Goal: Check status

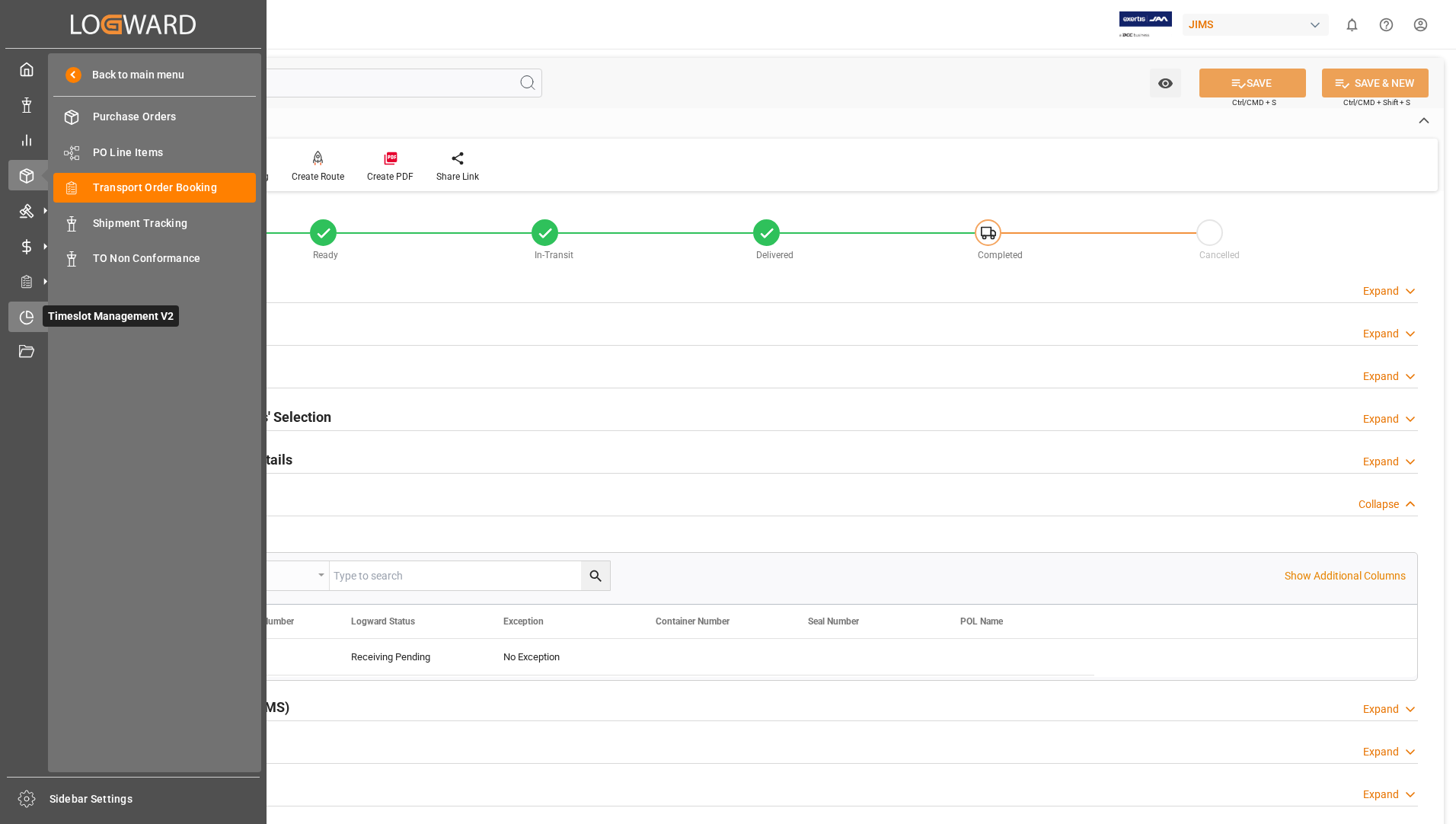
click at [12, 301] on div "Timeslot Management V2 Timeslot Management V2" at bounding box center [133, 316] width 250 height 30
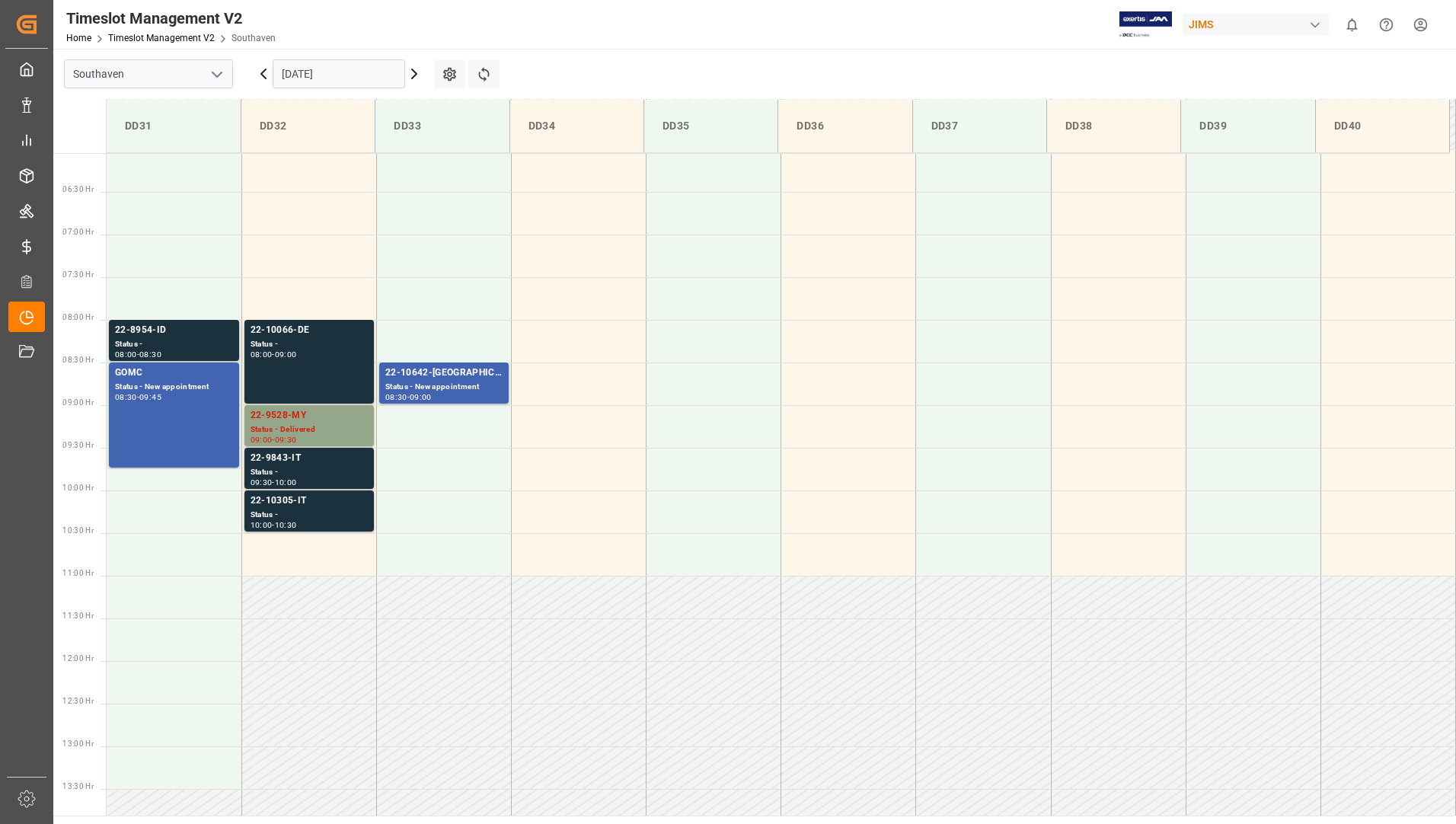
scroll to position [587, 0]
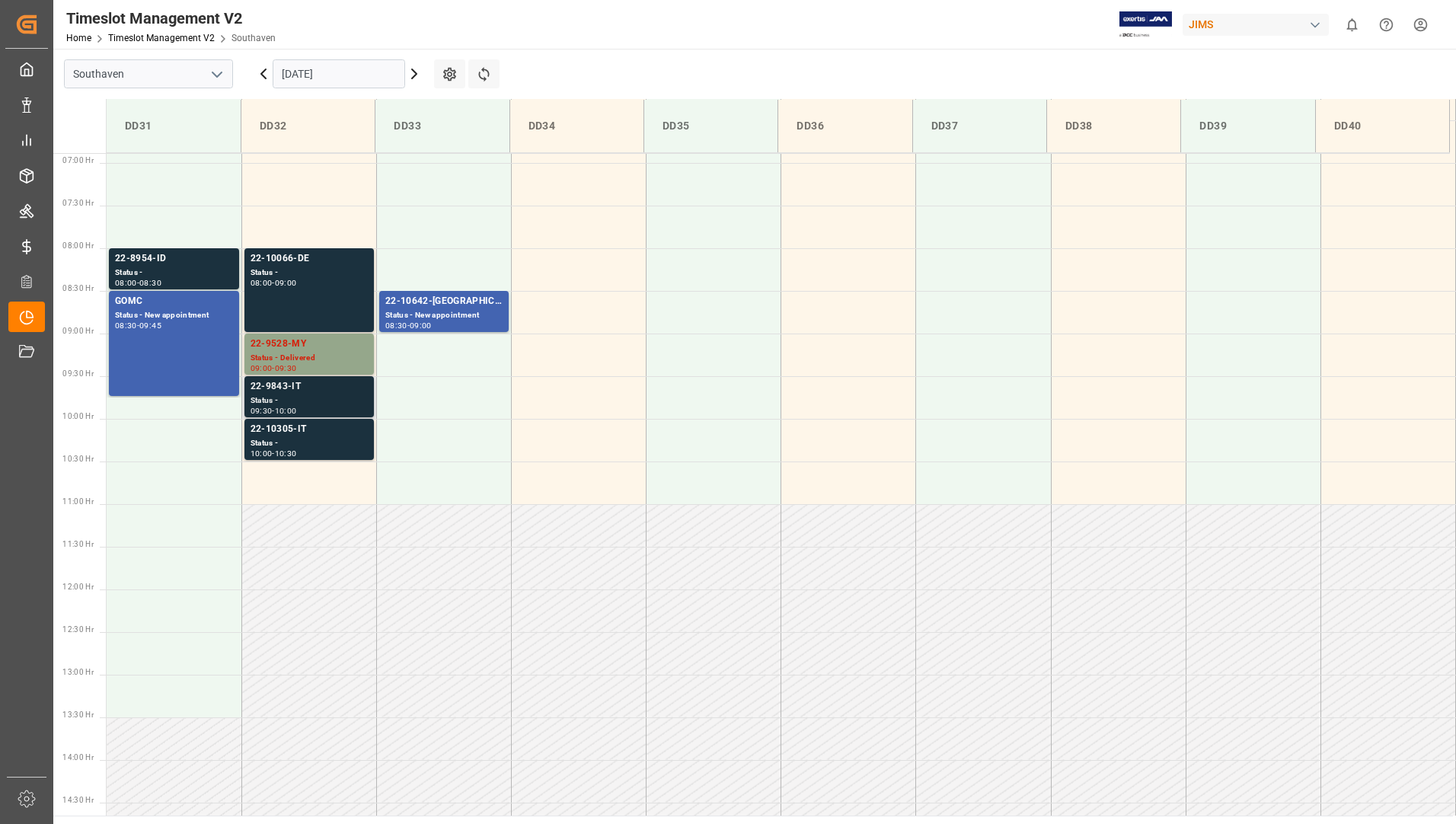
click at [323, 386] on div "22-9843-IT" at bounding box center [309, 387] width 117 height 15
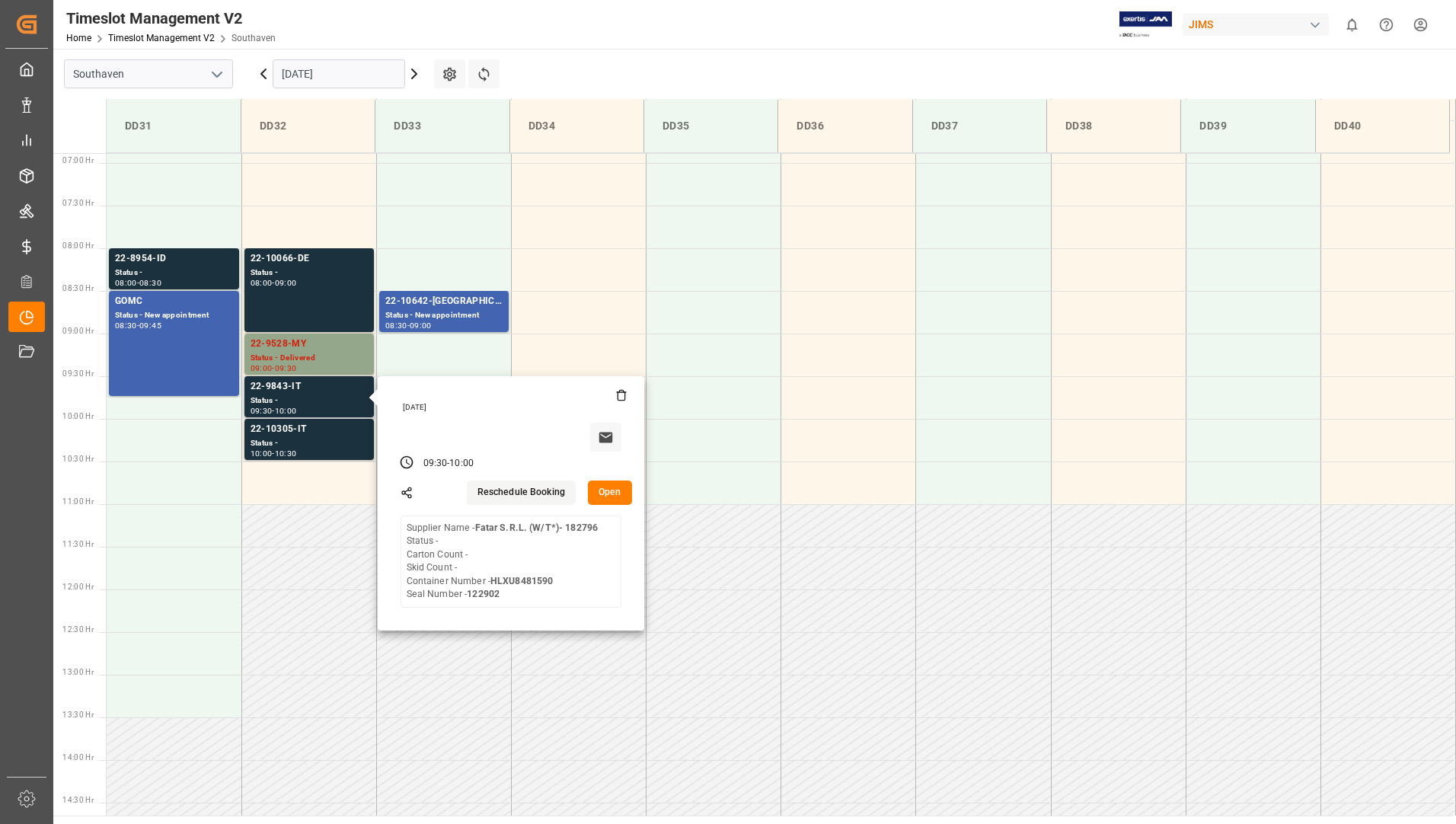
click at [593, 487] on button "Open" at bounding box center [610, 493] width 44 height 25
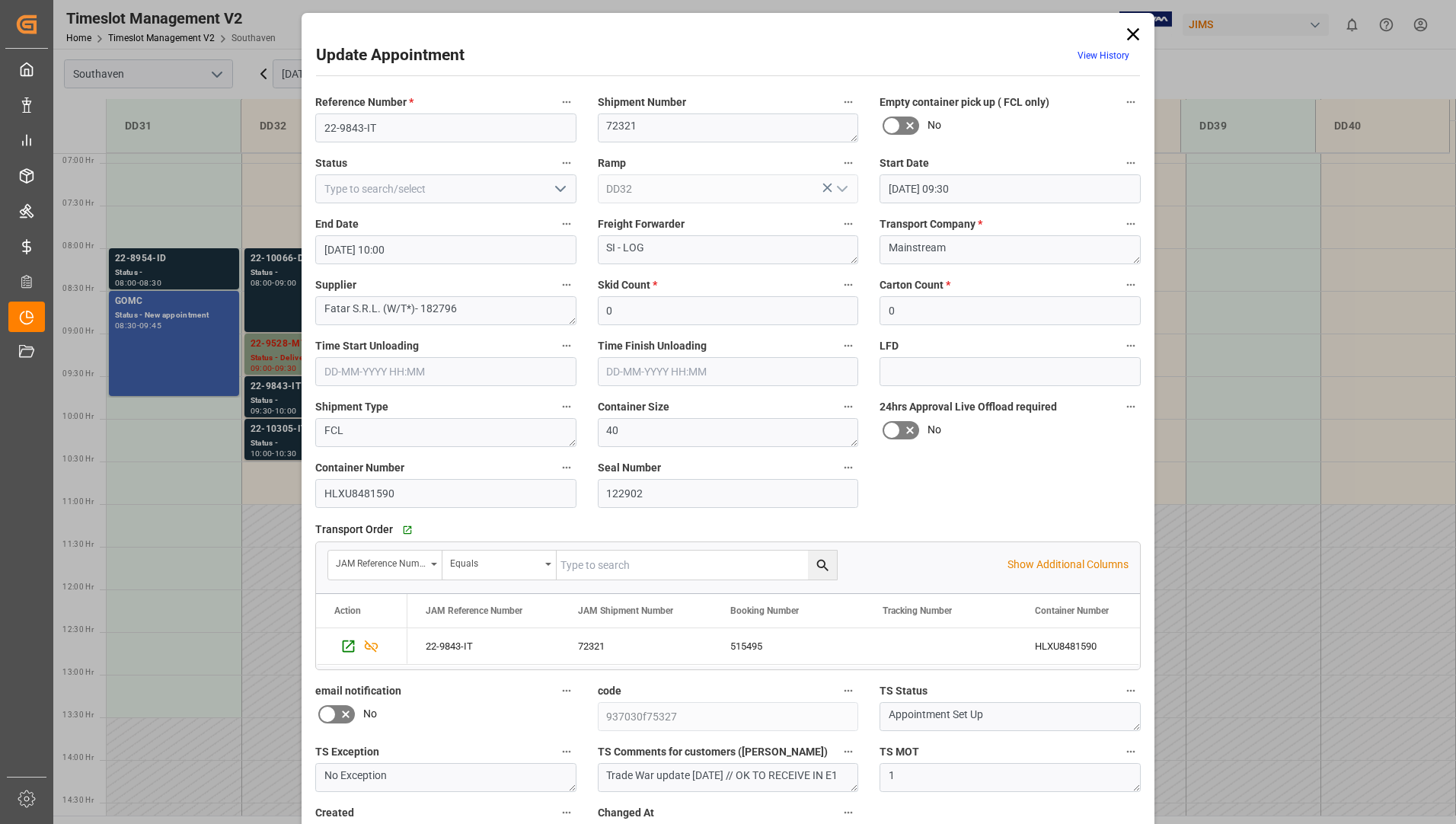
click at [551, 188] on icon "open menu" at bounding box center [560, 189] width 18 height 18
click at [532, 232] on div "Delivered" at bounding box center [446, 223] width 260 height 34
type input "Delivered"
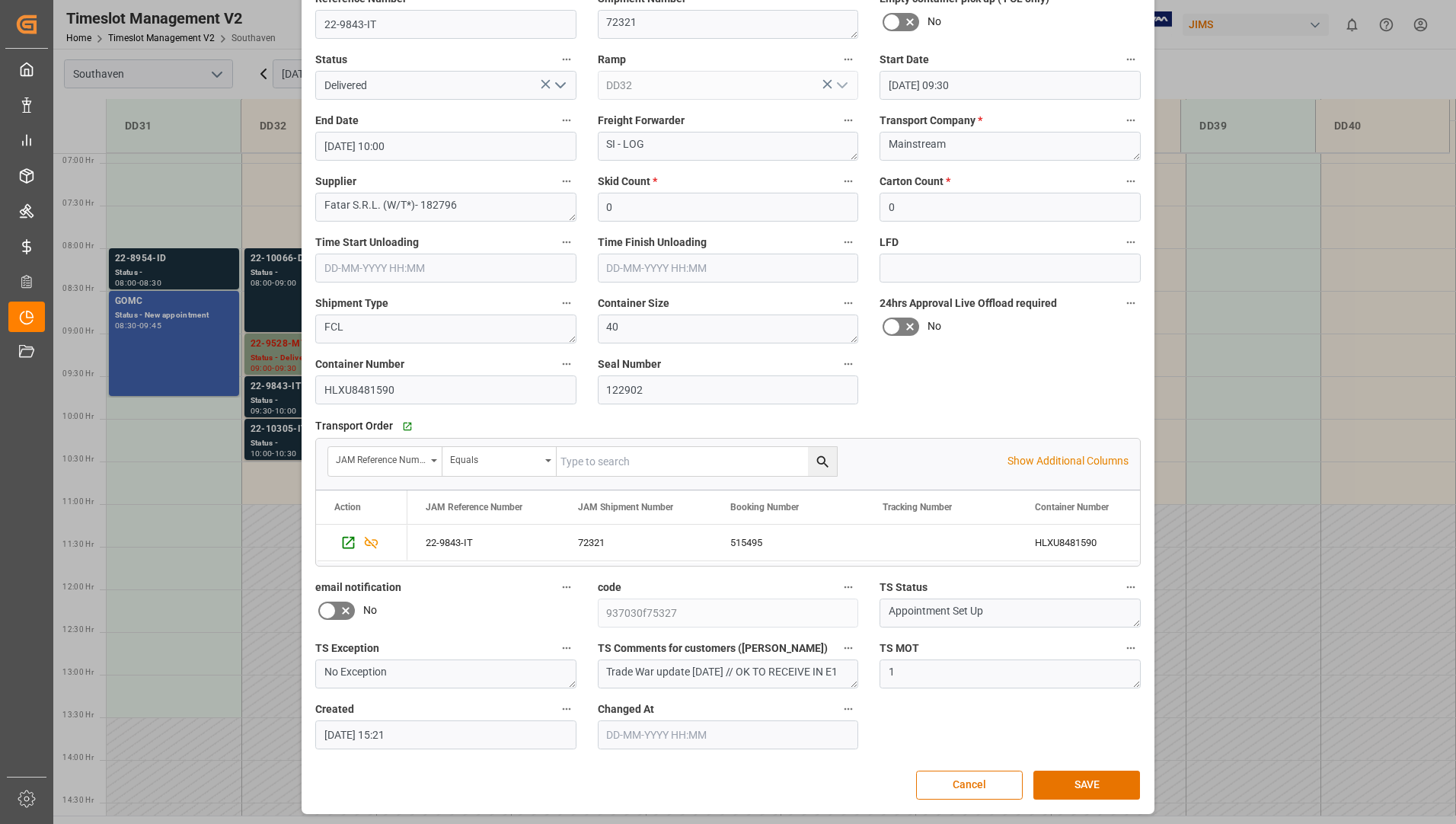
scroll to position [106, 0]
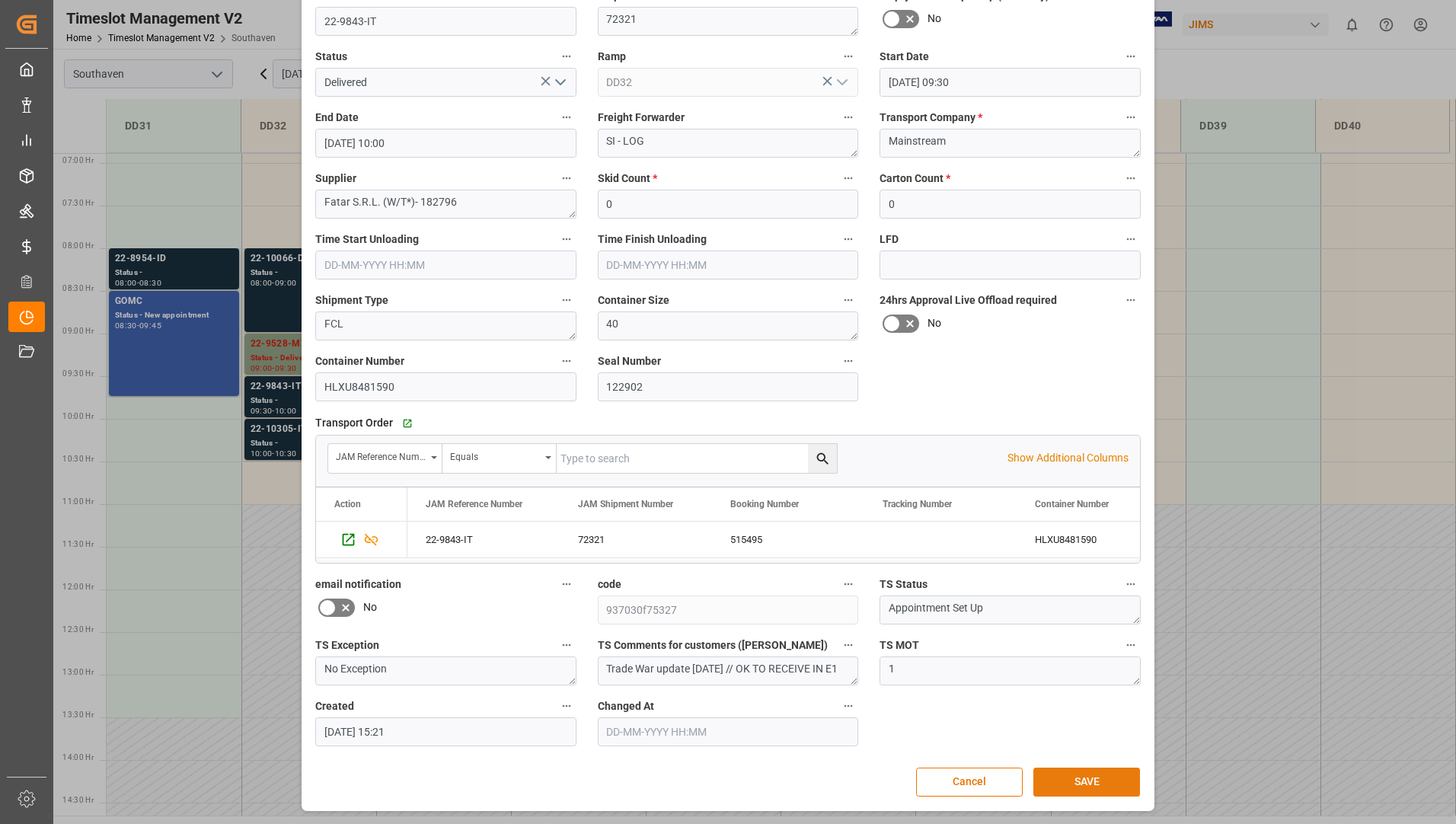
click at [1078, 782] on button "SAVE" at bounding box center [1087, 782] width 106 height 29
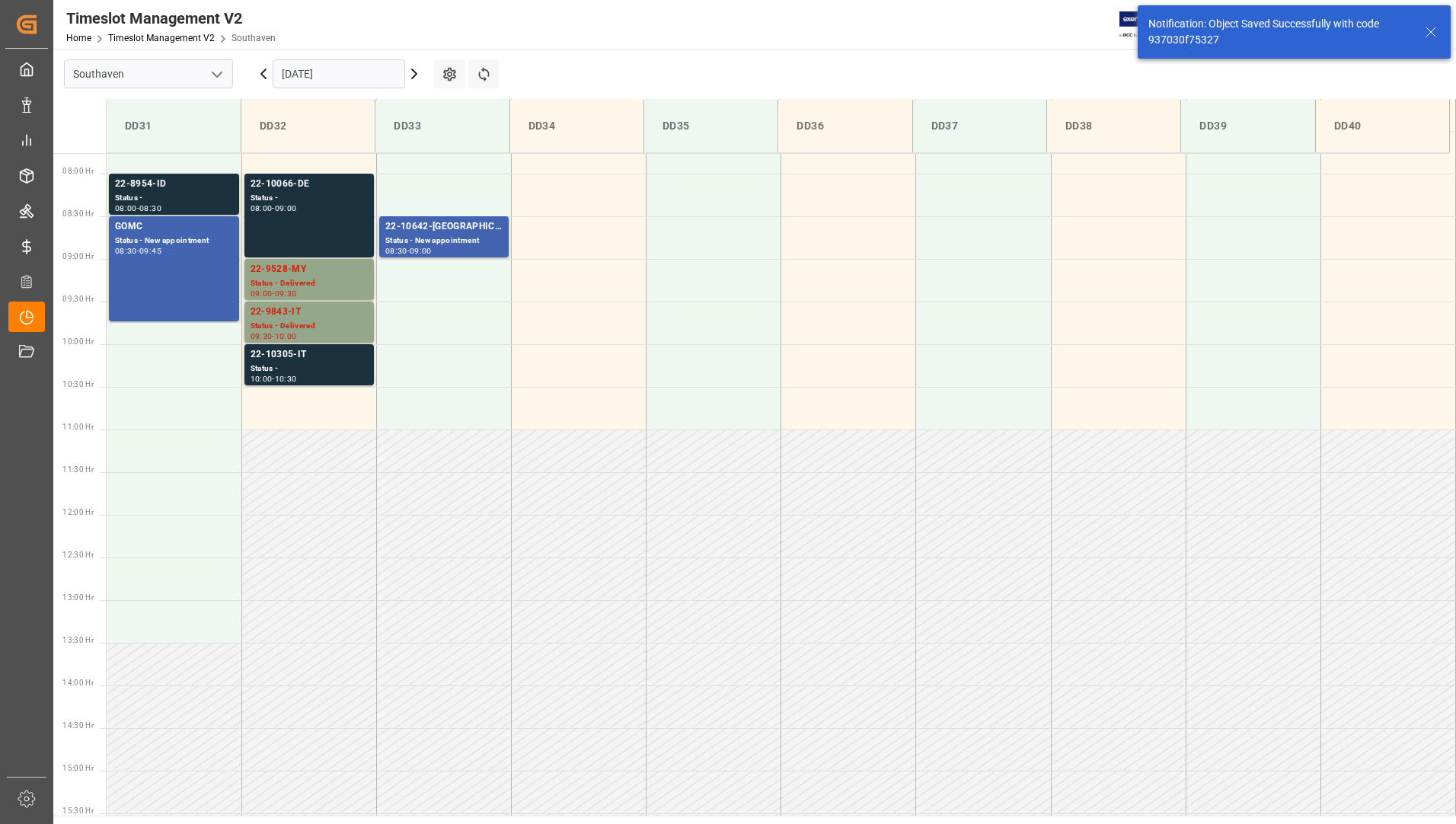
scroll to position [672, 0]
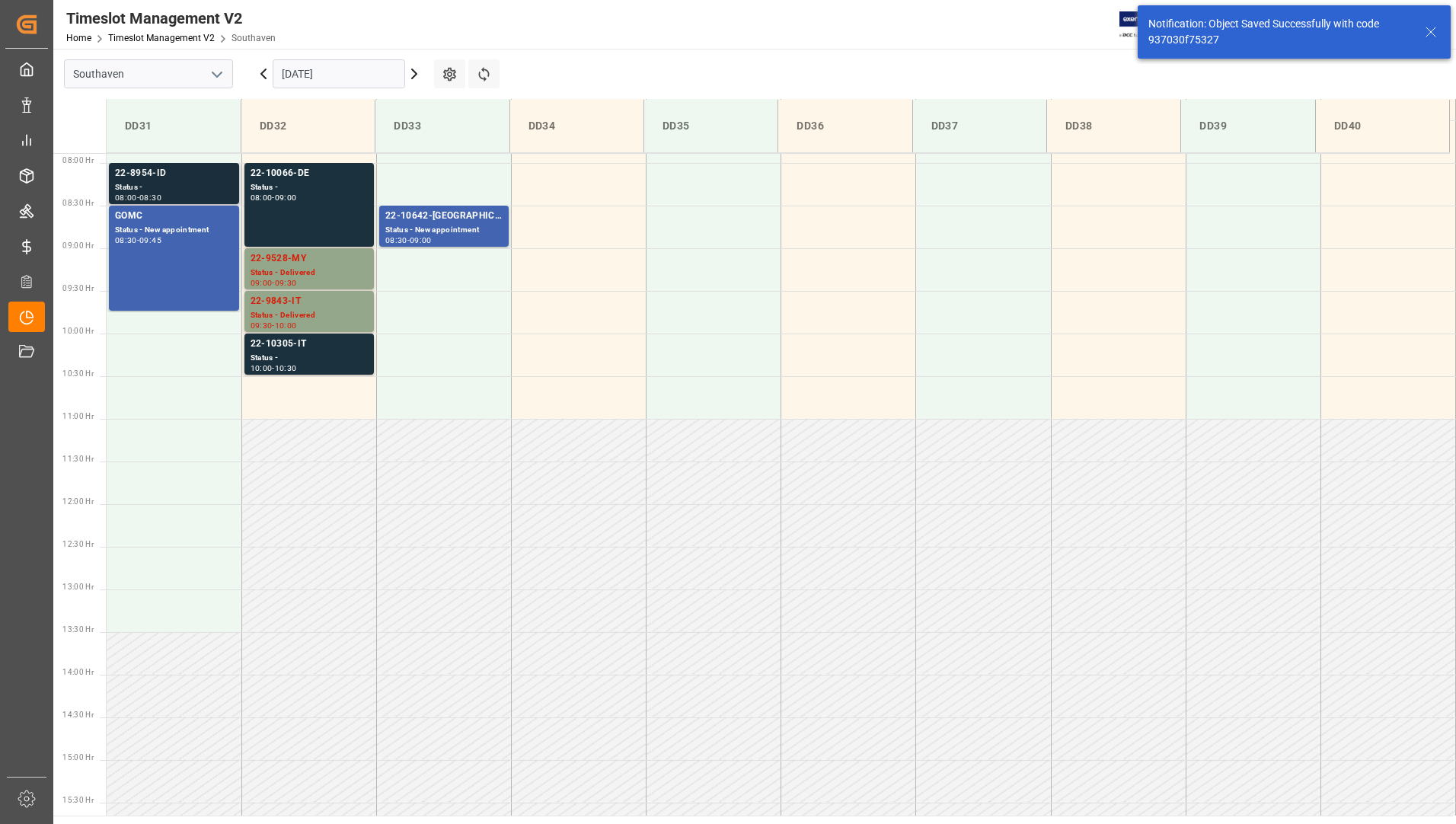
click at [163, 183] on div "Status -" at bounding box center [173, 187] width 118 height 13
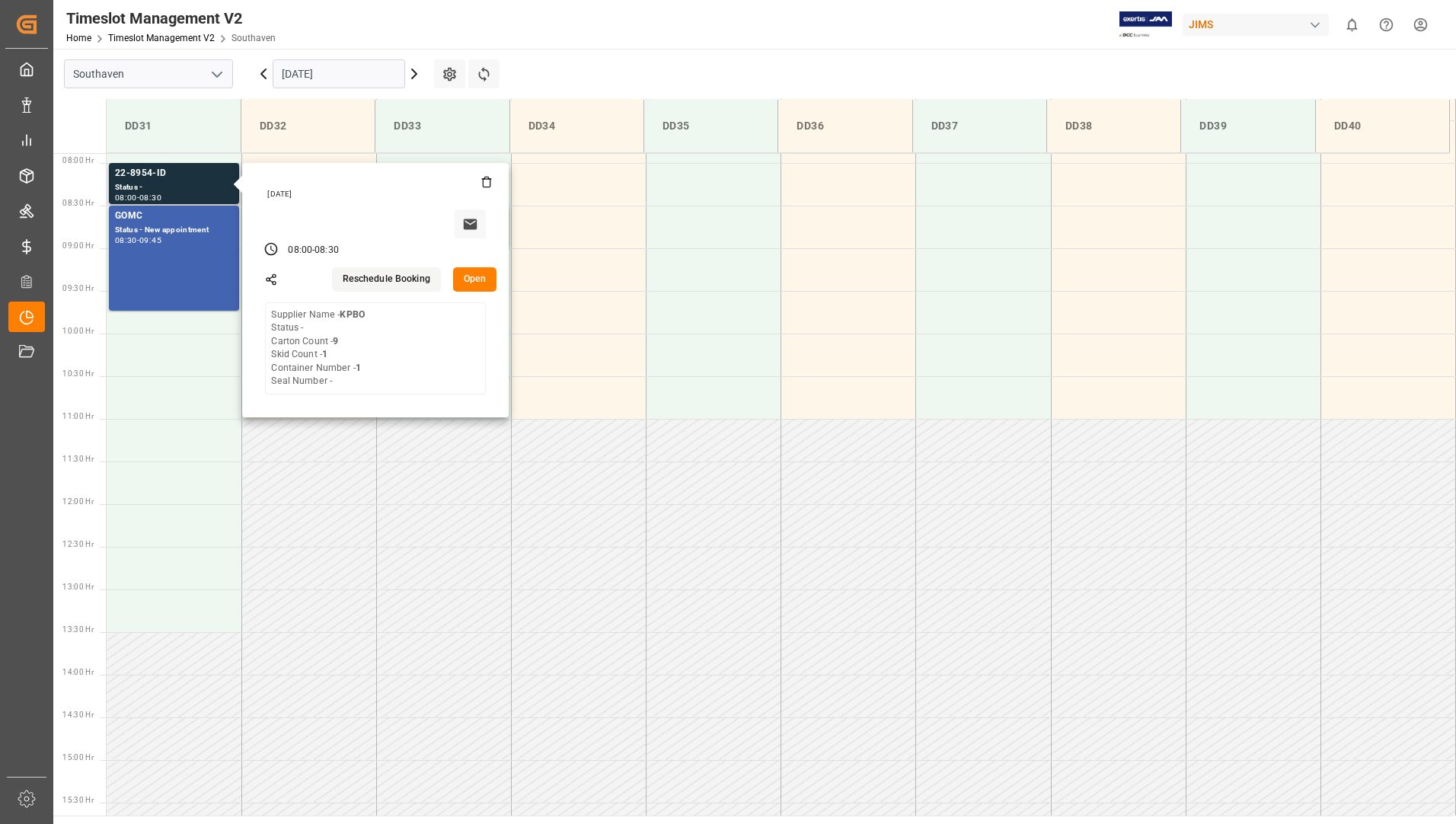
click at [482, 274] on button "Open" at bounding box center [475, 280] width 44 height 25
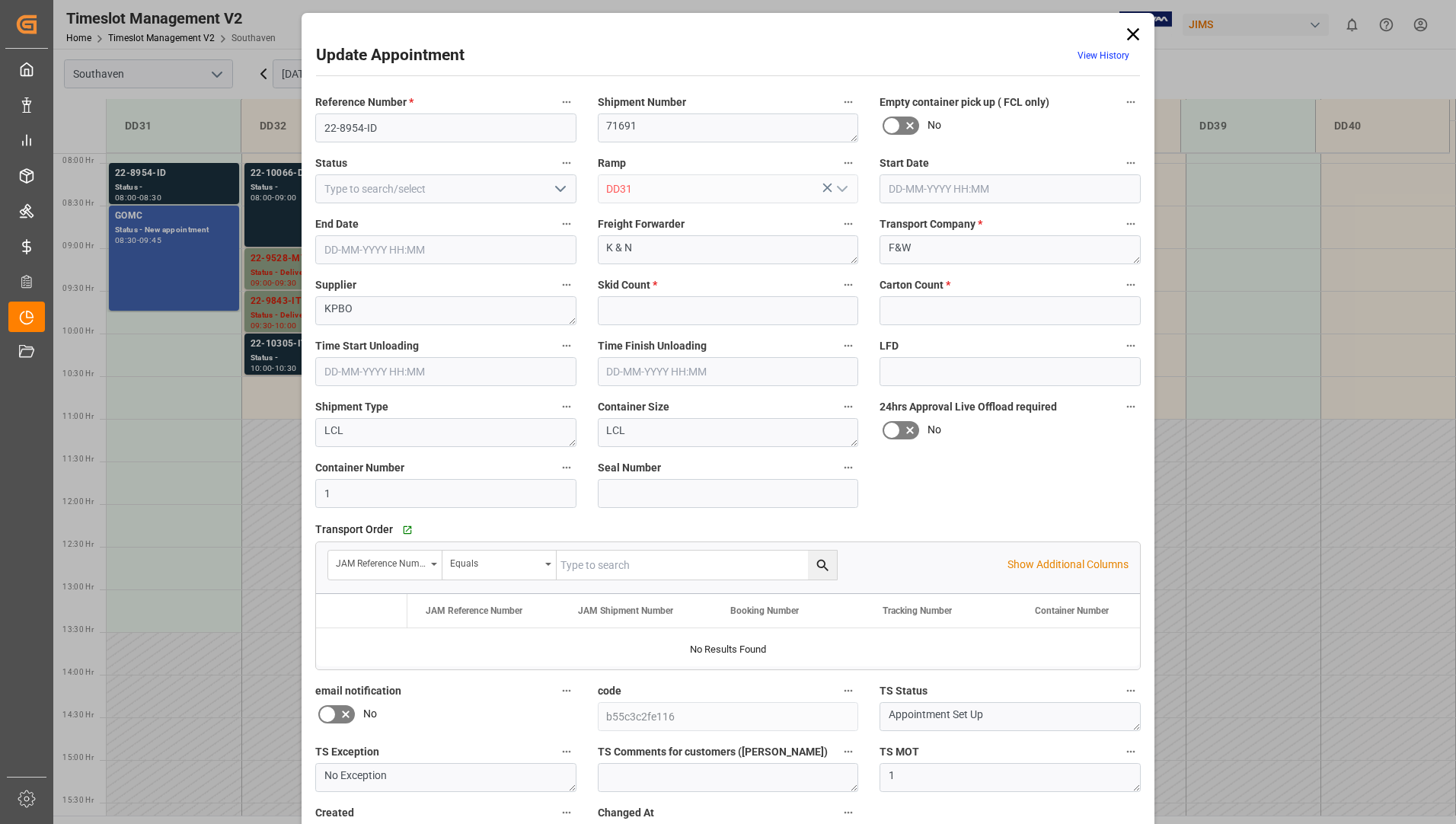
type input "1"
type input "9"
type input "[DATE] 08:00"
type input "[DATE] 08:30"
type input "[DATE] 18:57"
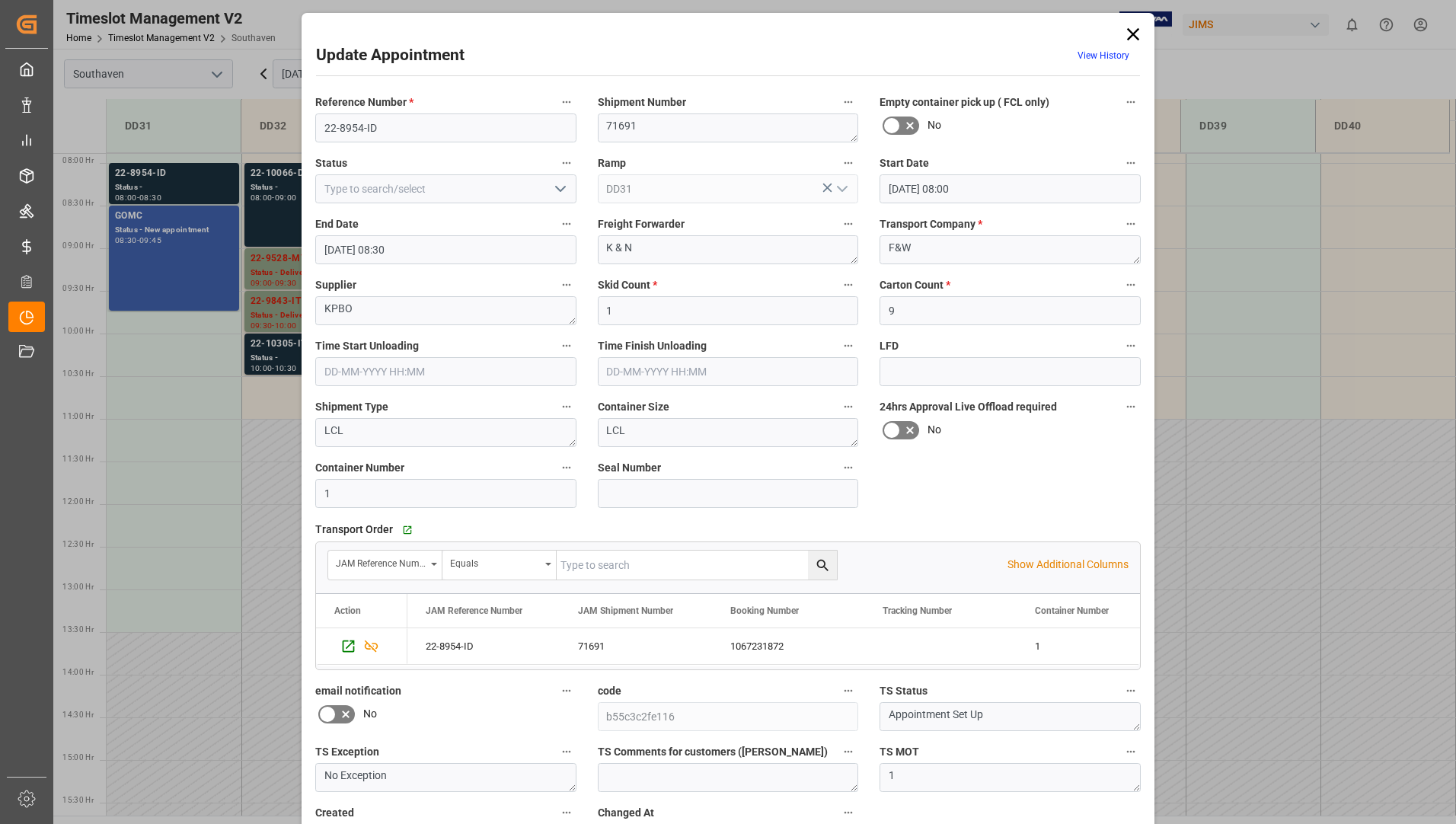
click at [560, 189] on polyline "open menu" at bounding box center [560, 189] width 9 height 5
click at [509, 241] on div "Completed" at bounding box center [446, 257] width 260 height 34
type input "Completed"
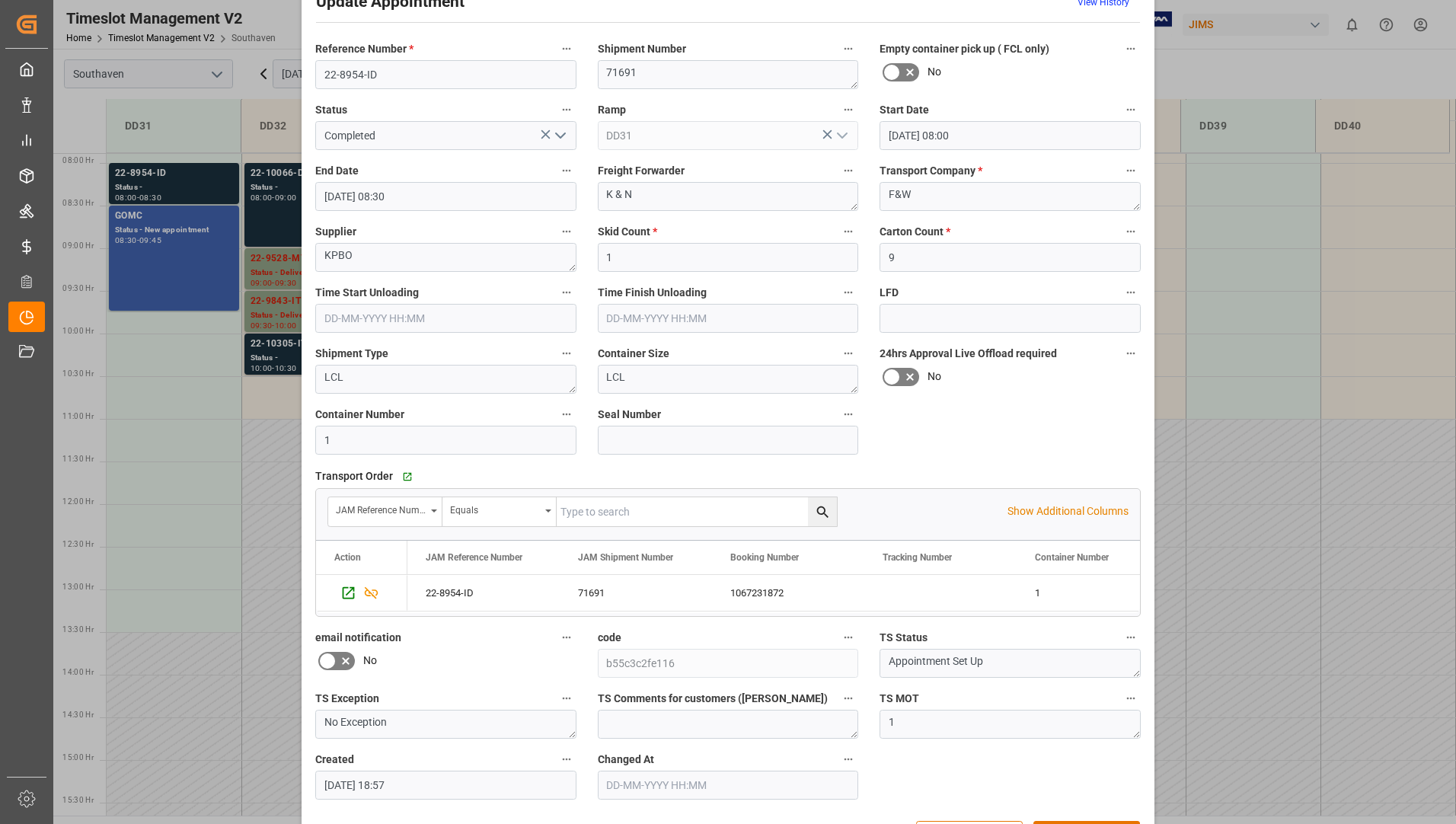
scroll to position [106, 0]
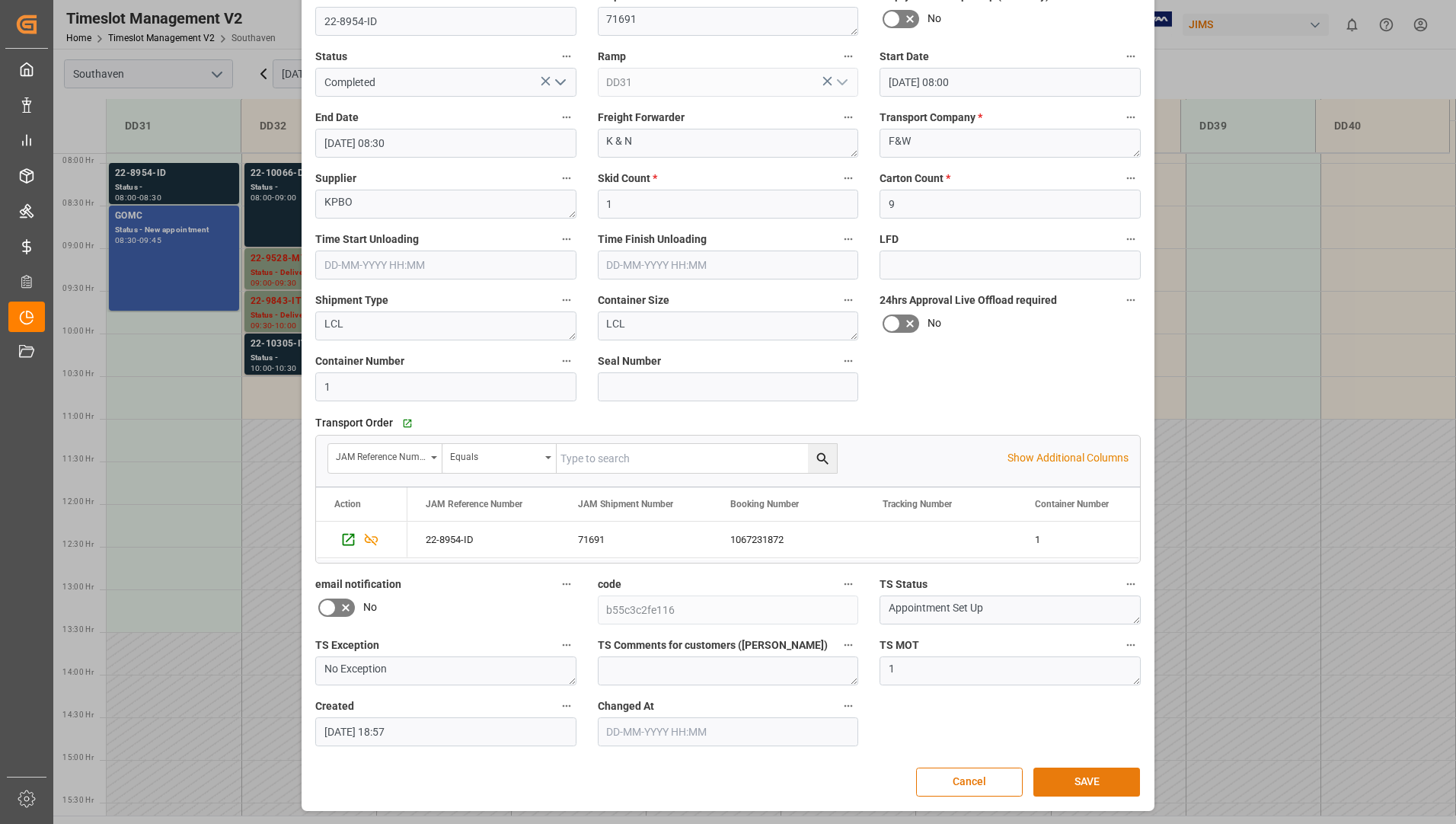
click at [1087, 785] on button "SAVE" at bounding box center [1087, 782] width 106 height 29
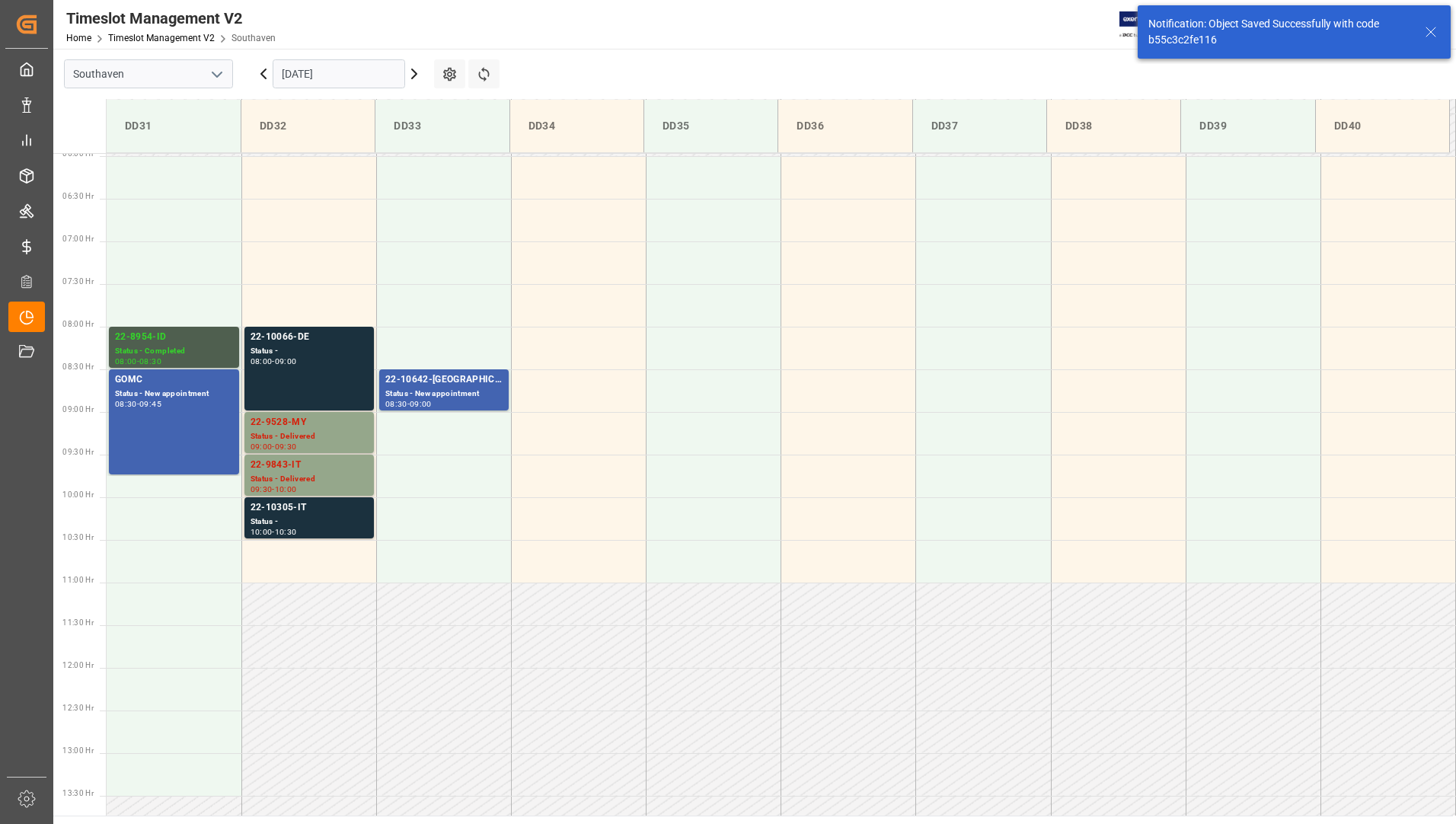
scroll to position [435, 0]
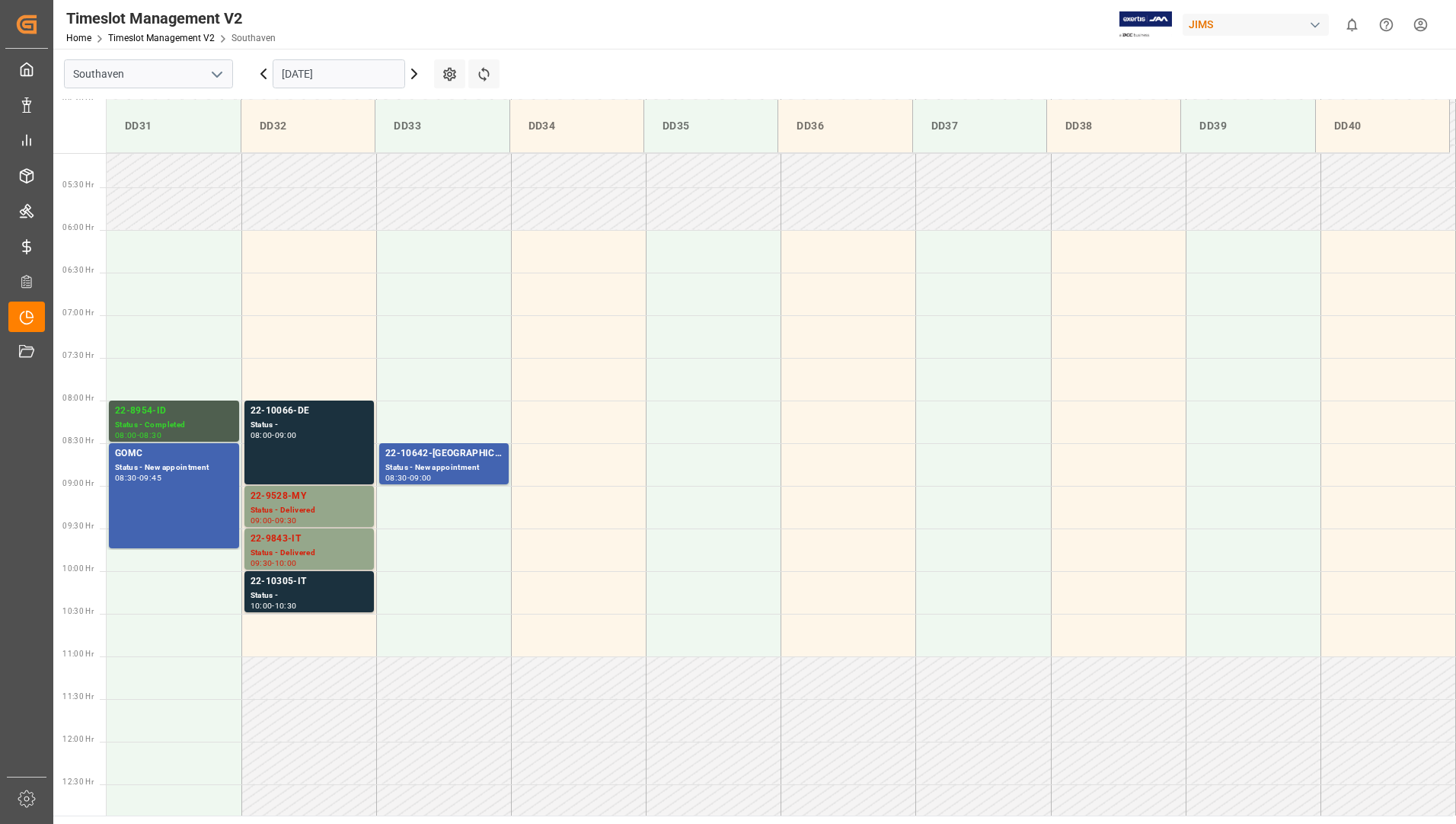
click at [341, 73] on input "[DATE]" at bounding box center [339, 74] width 133 height 29
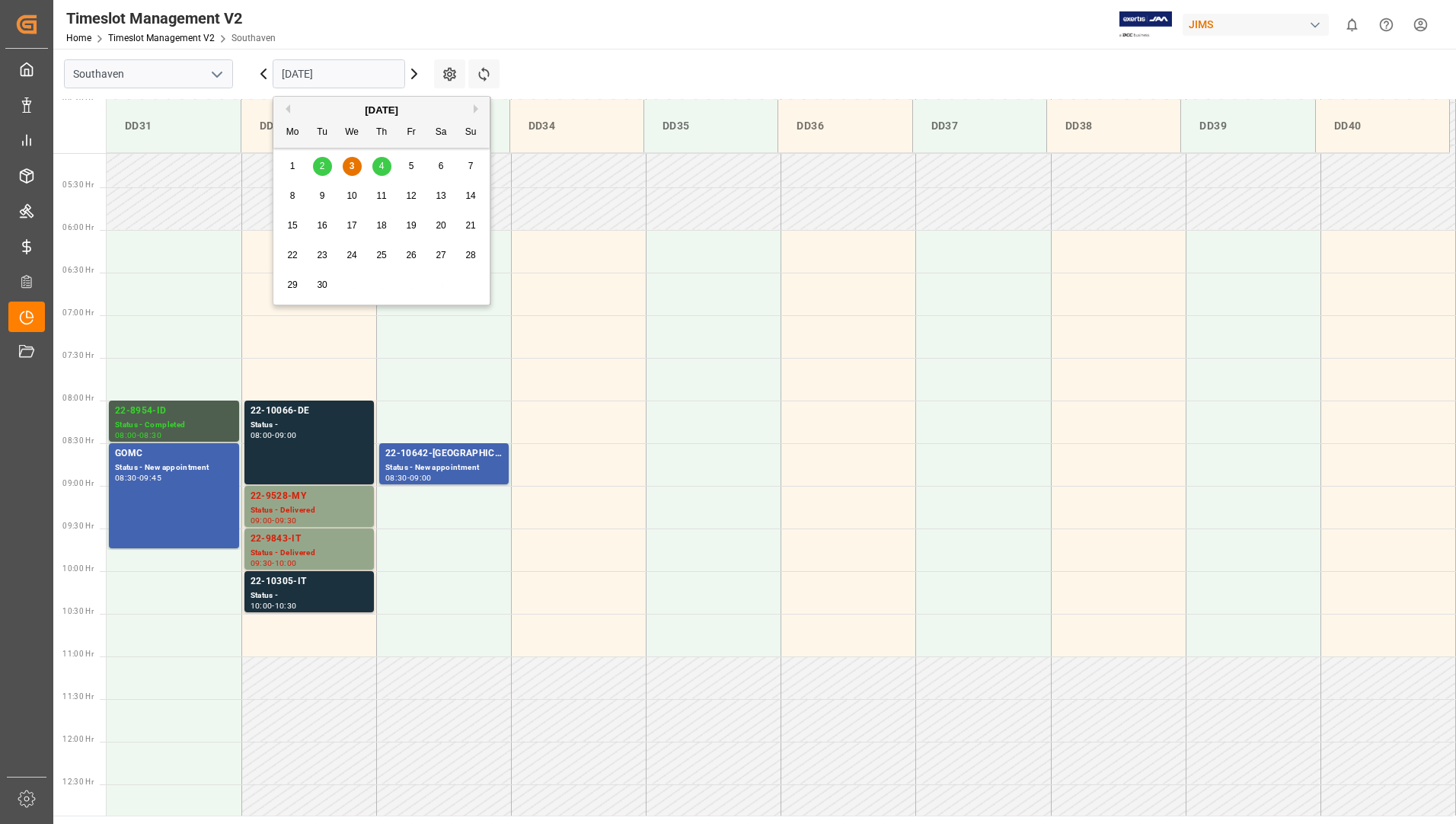
click at [377, 163] on div "4" at bounding box center [382, 166] width 19 height 18
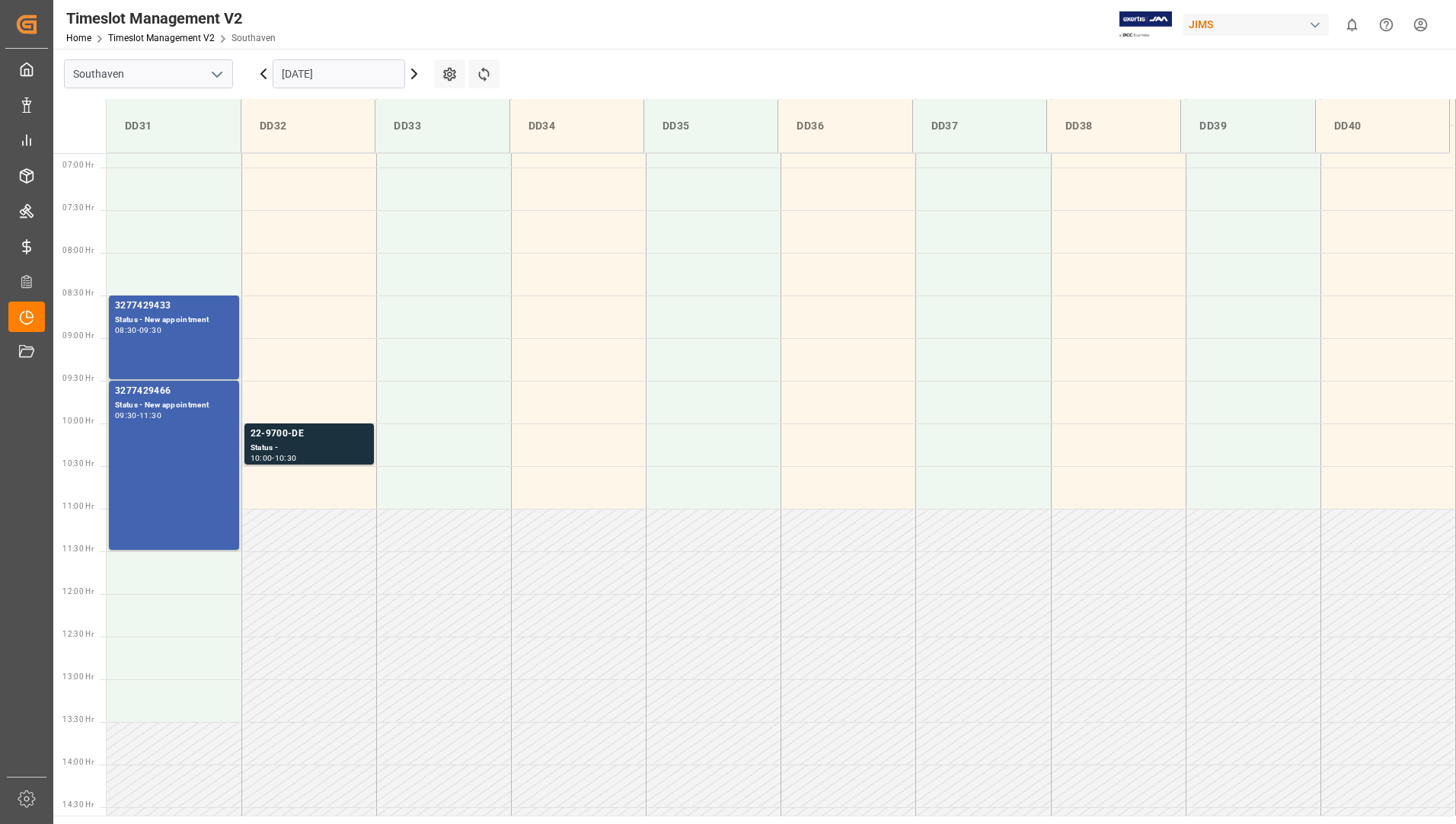
scroll to position [587, 0]
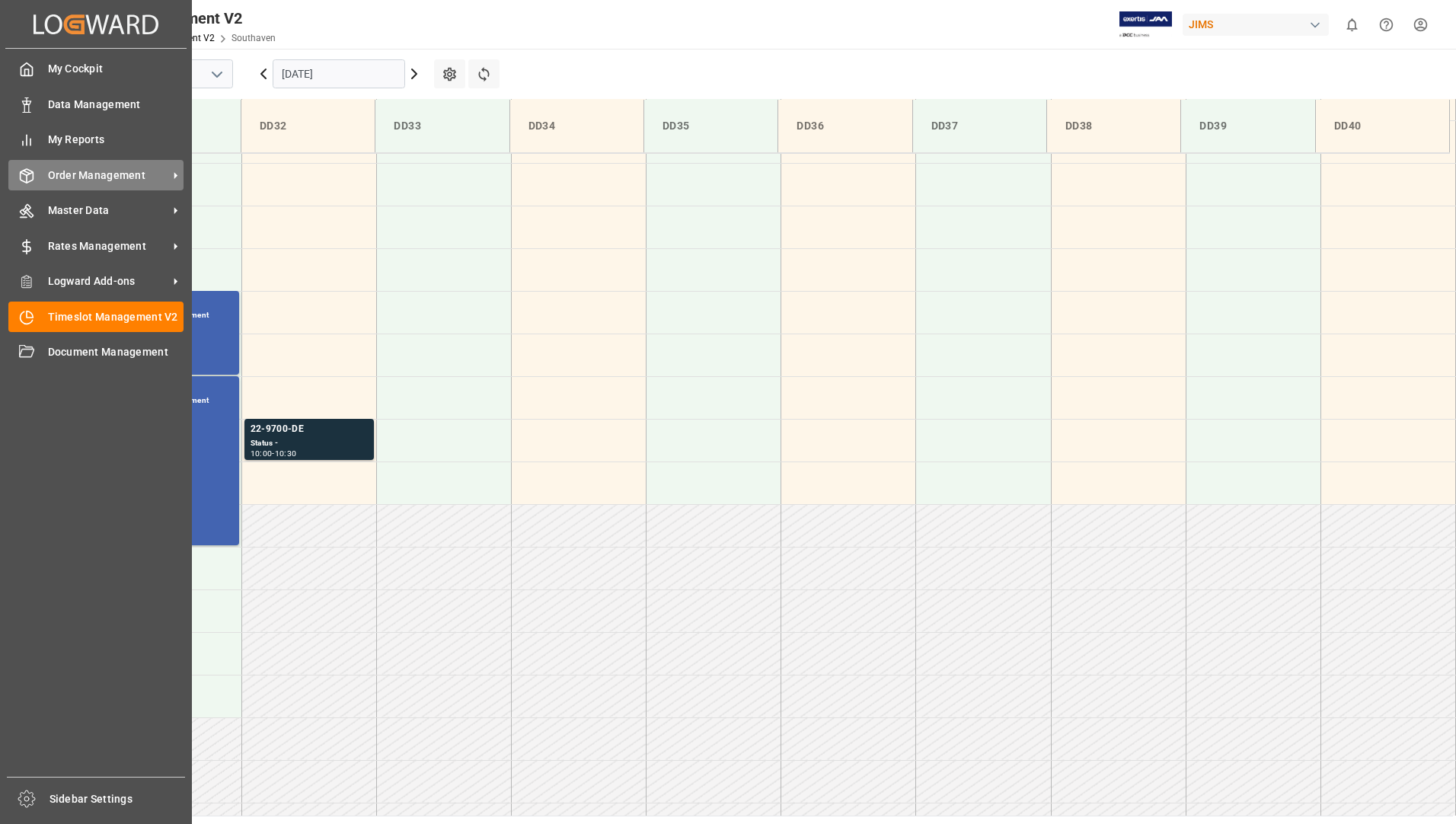
click at [79, 168] on span "Order Management" at bounding box center [108, 175] width 120 height 16
click at [103, 176] on span "Order Management" at bounding box center [108, 175] width 120 height 16
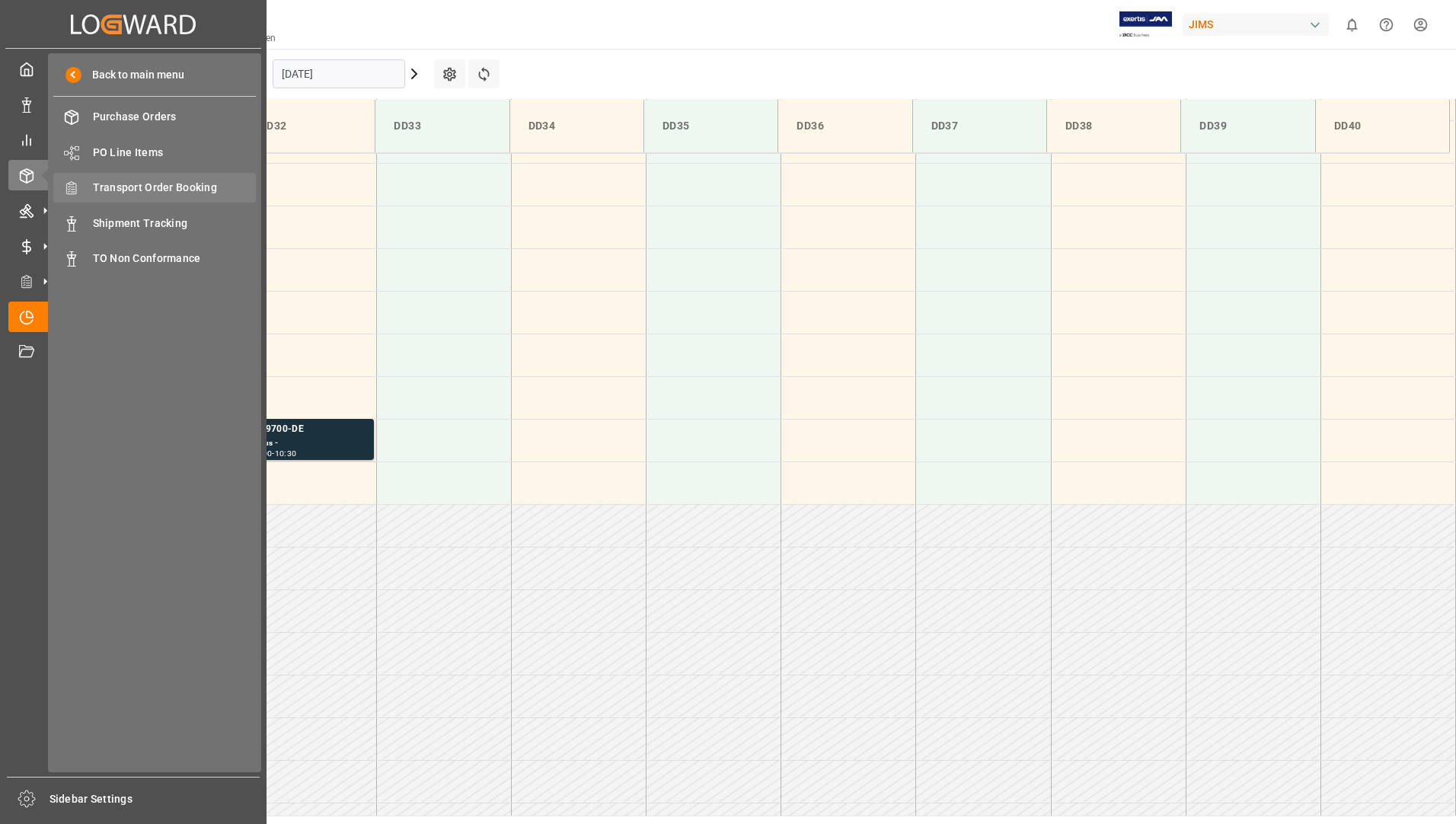
click at [168, 193] on span "Transport Order Booking" at bounding box center [175, 187] width 163 height 16
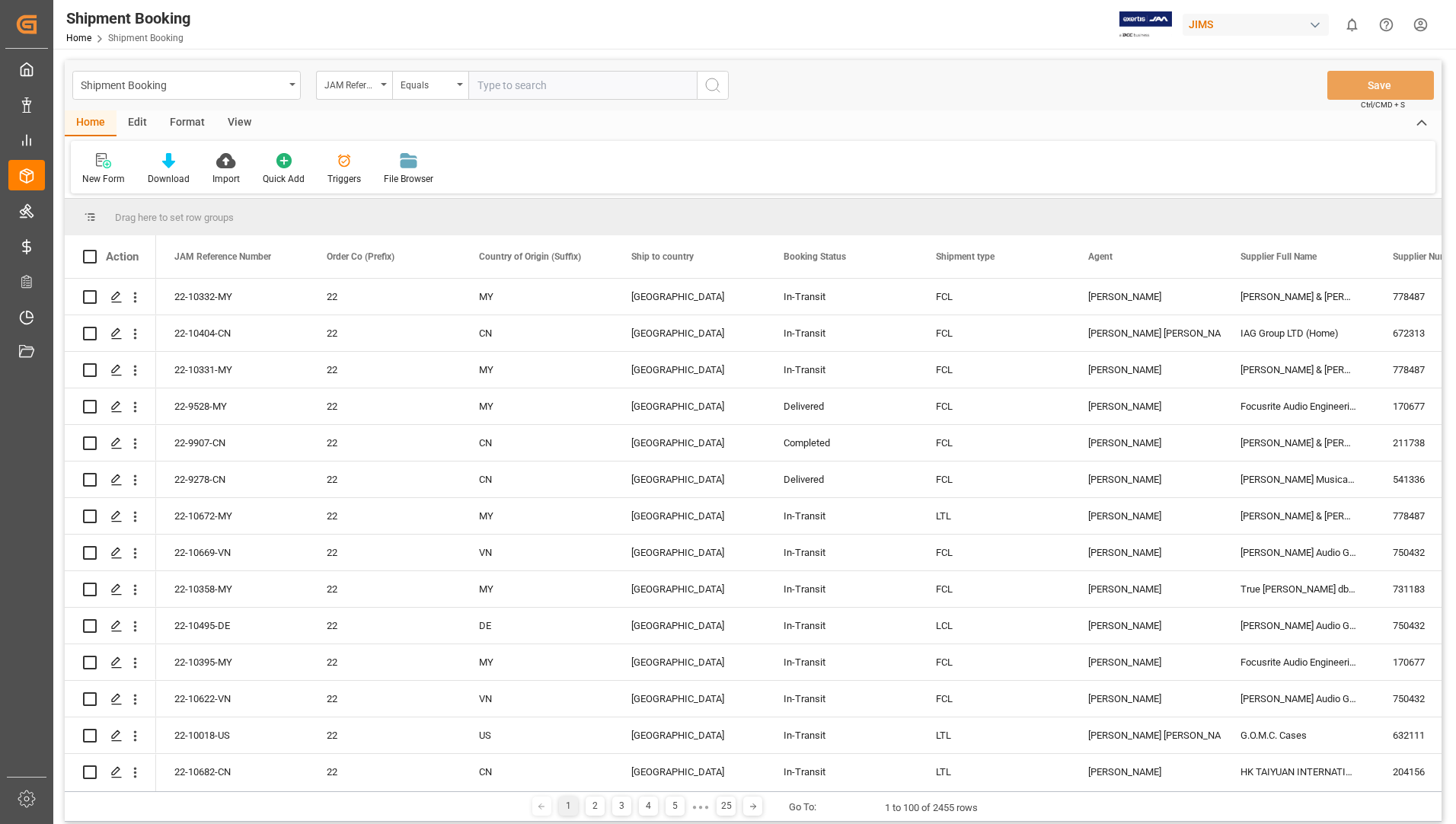
click at [489, 83] on input "text" at bounding box center [583, 86] width 228 height 29
type input "22-10792-us"
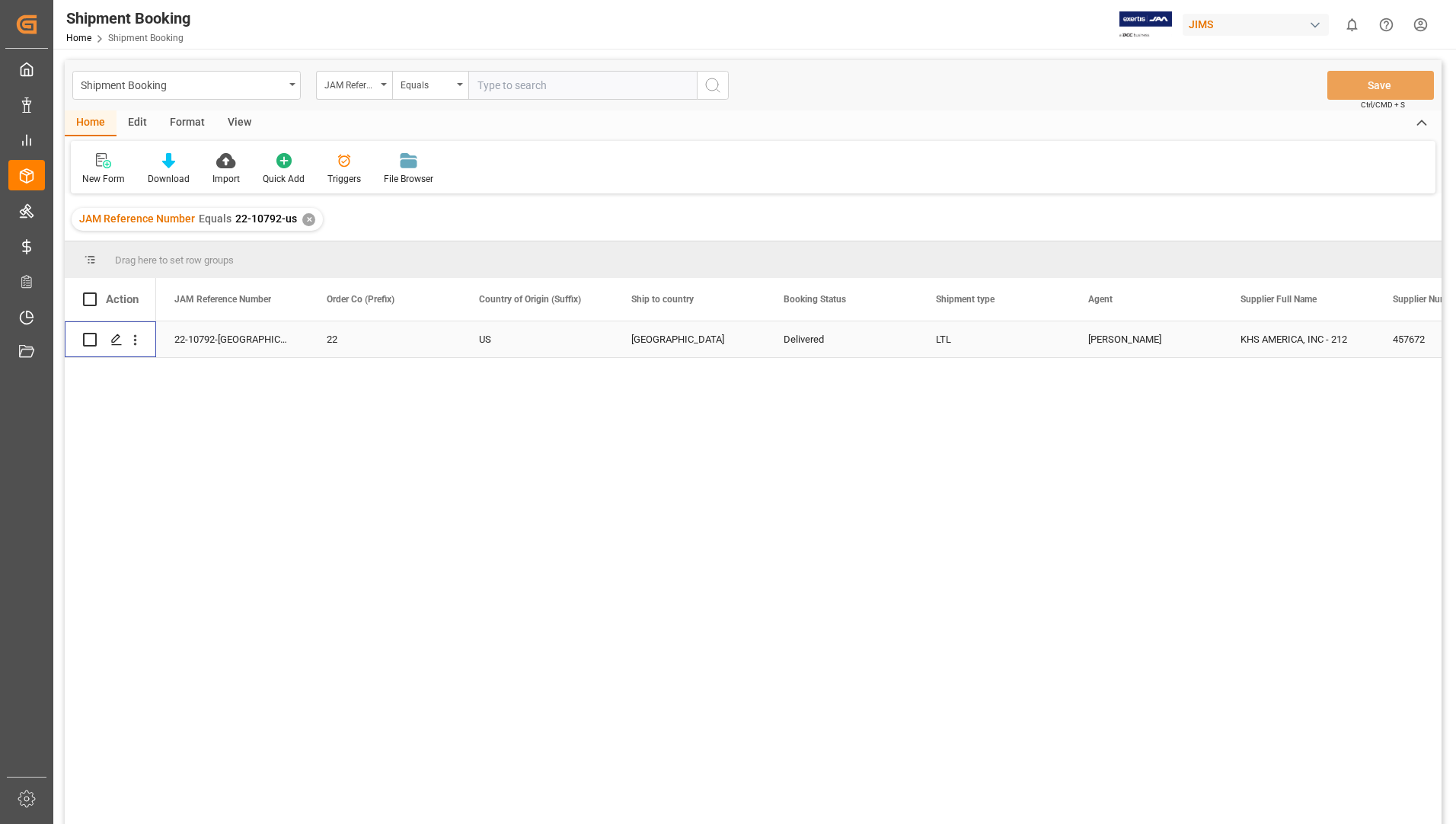
click at [86, 341] on input "Press Space to toggle row selection (unchecked)" at bounding box center [90, 340] width 14 height 14
checkbox input "true"
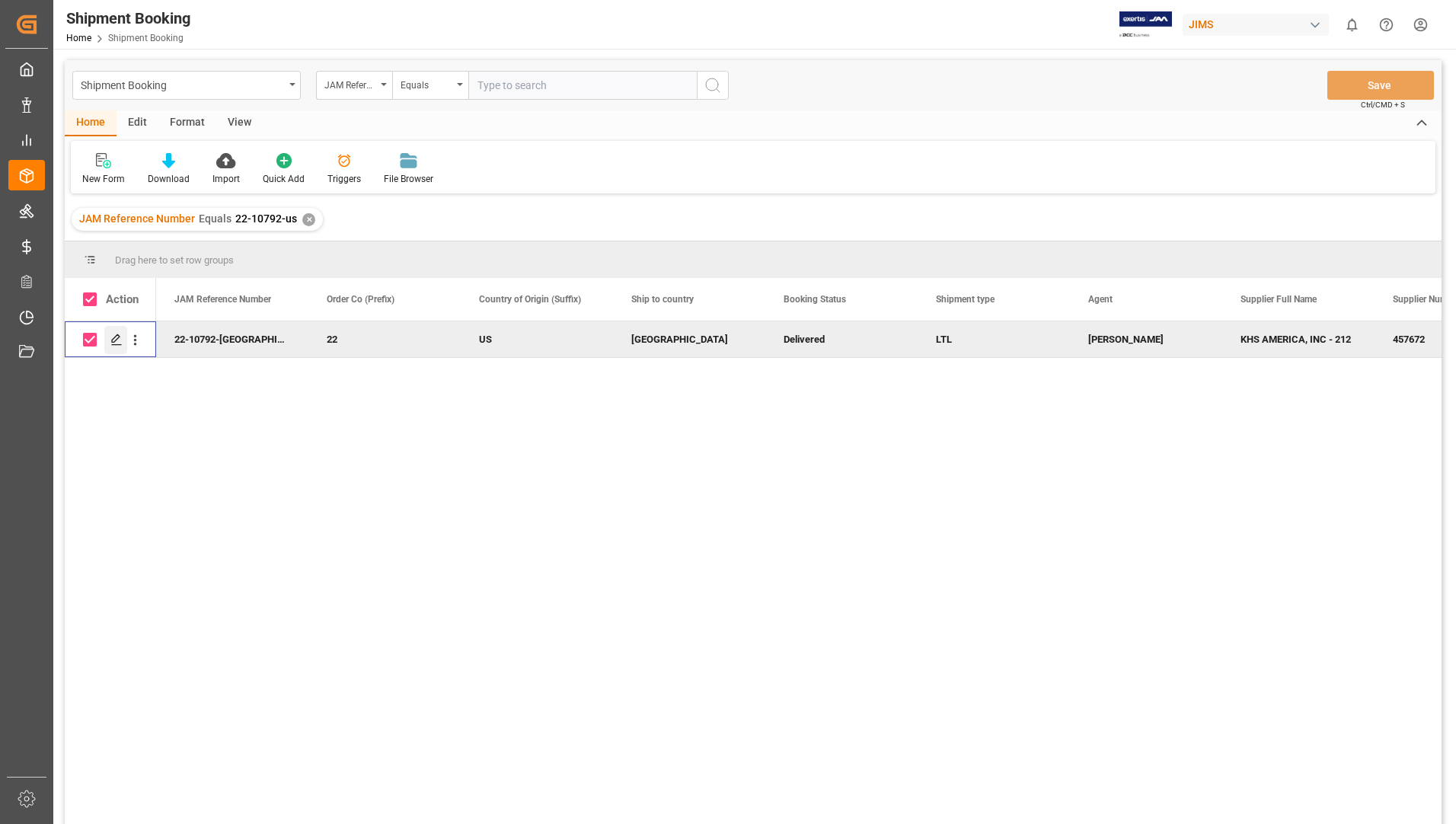
click at [118, 339] on polygon "Press SPACE to deselect this row." at bounding box center [116, 339] width 8 height 8
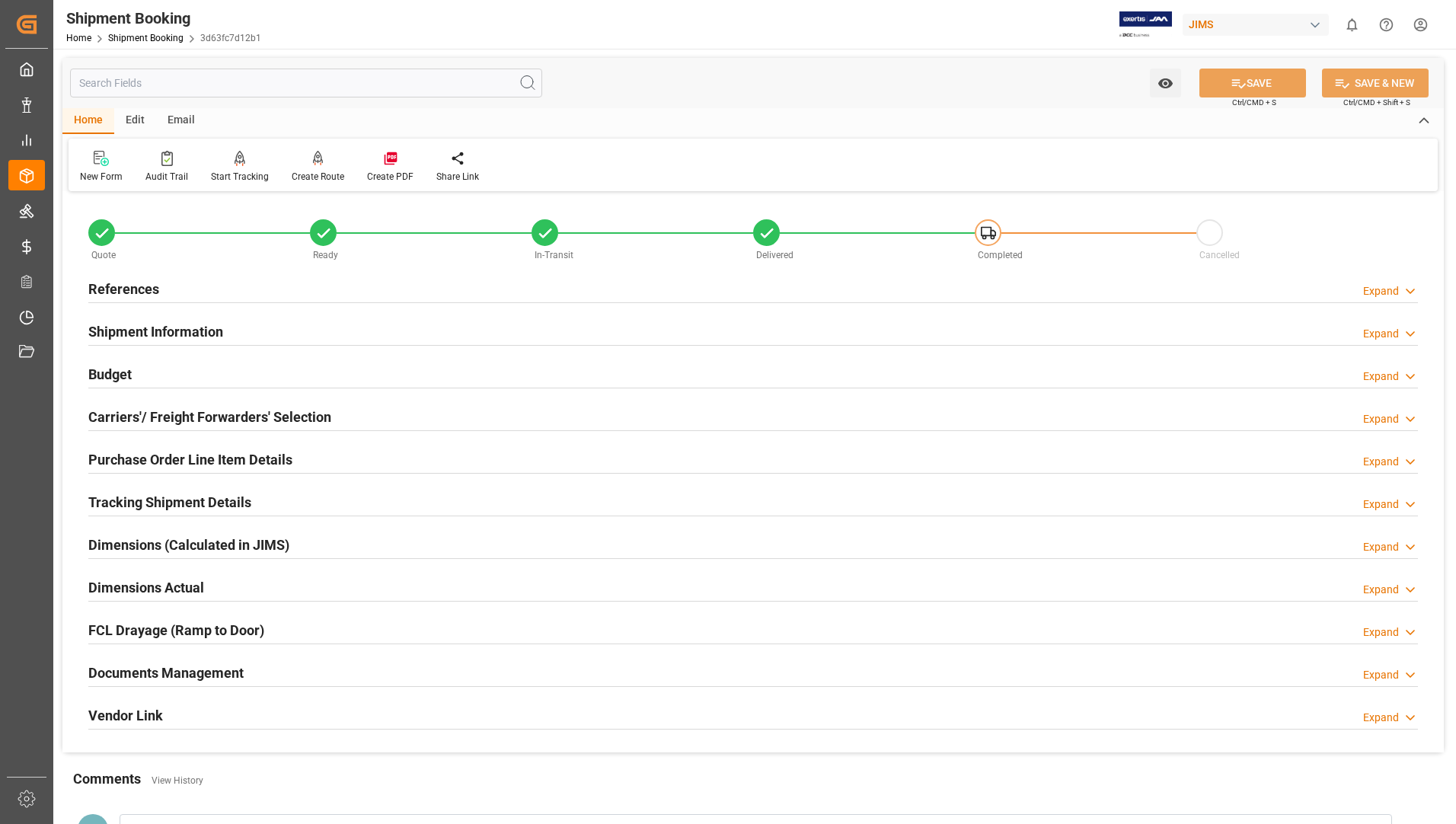
click at [130, 506] on h2 "Tracking Shipment Details" at bounding box center [170, 502] width 163 height 21
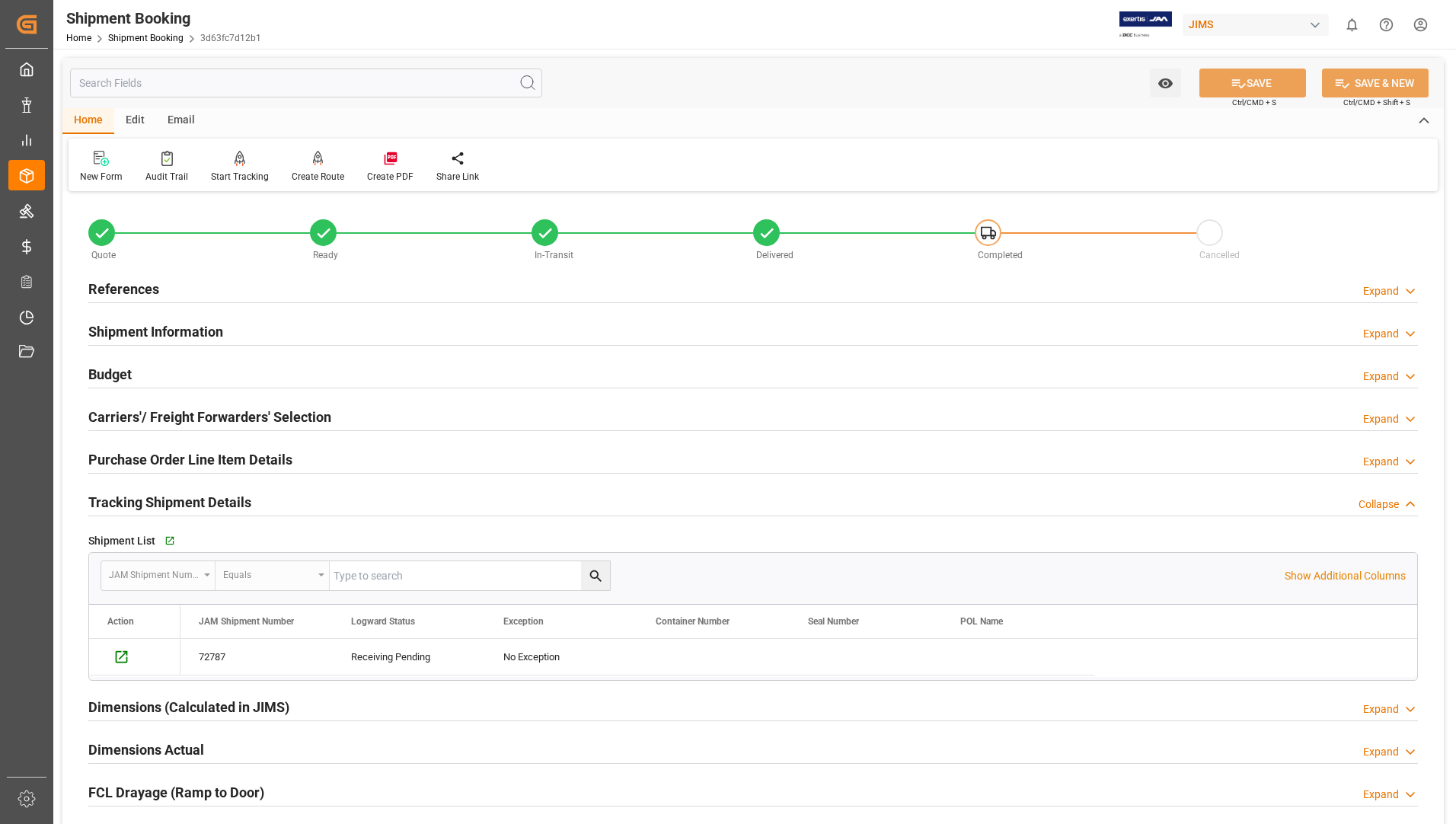
click at [906, 40] on div "Shipment Booking Home Shipment Booking 3d63fc7d12b1 [PERSON_NAME] 0 Notificatio…" at bounding box center [749, 24] width 1414 height 49
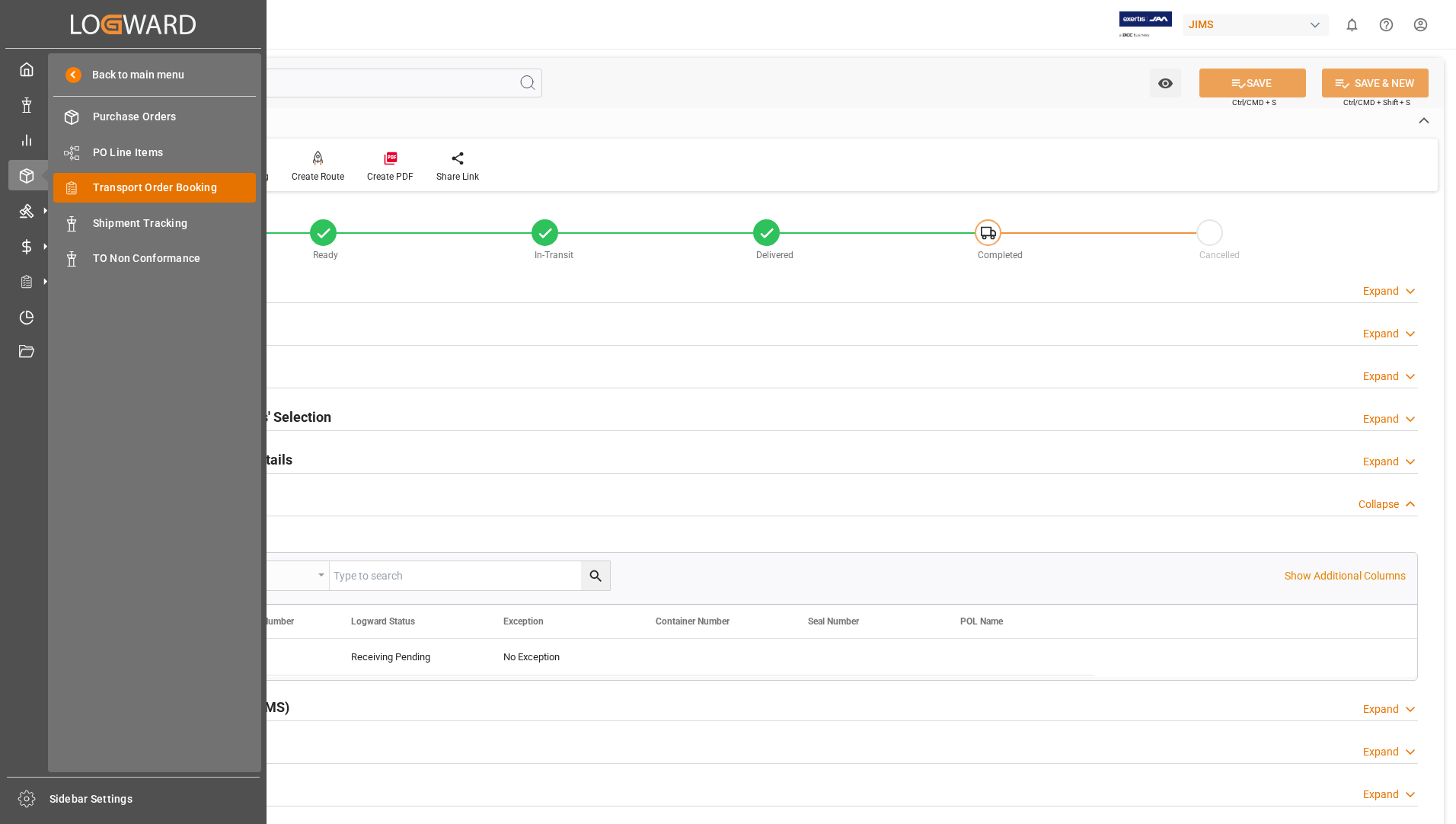
click at [133, 183] on span "Transport Order Booking" at bounding box center [175, 187] width 163 height 16
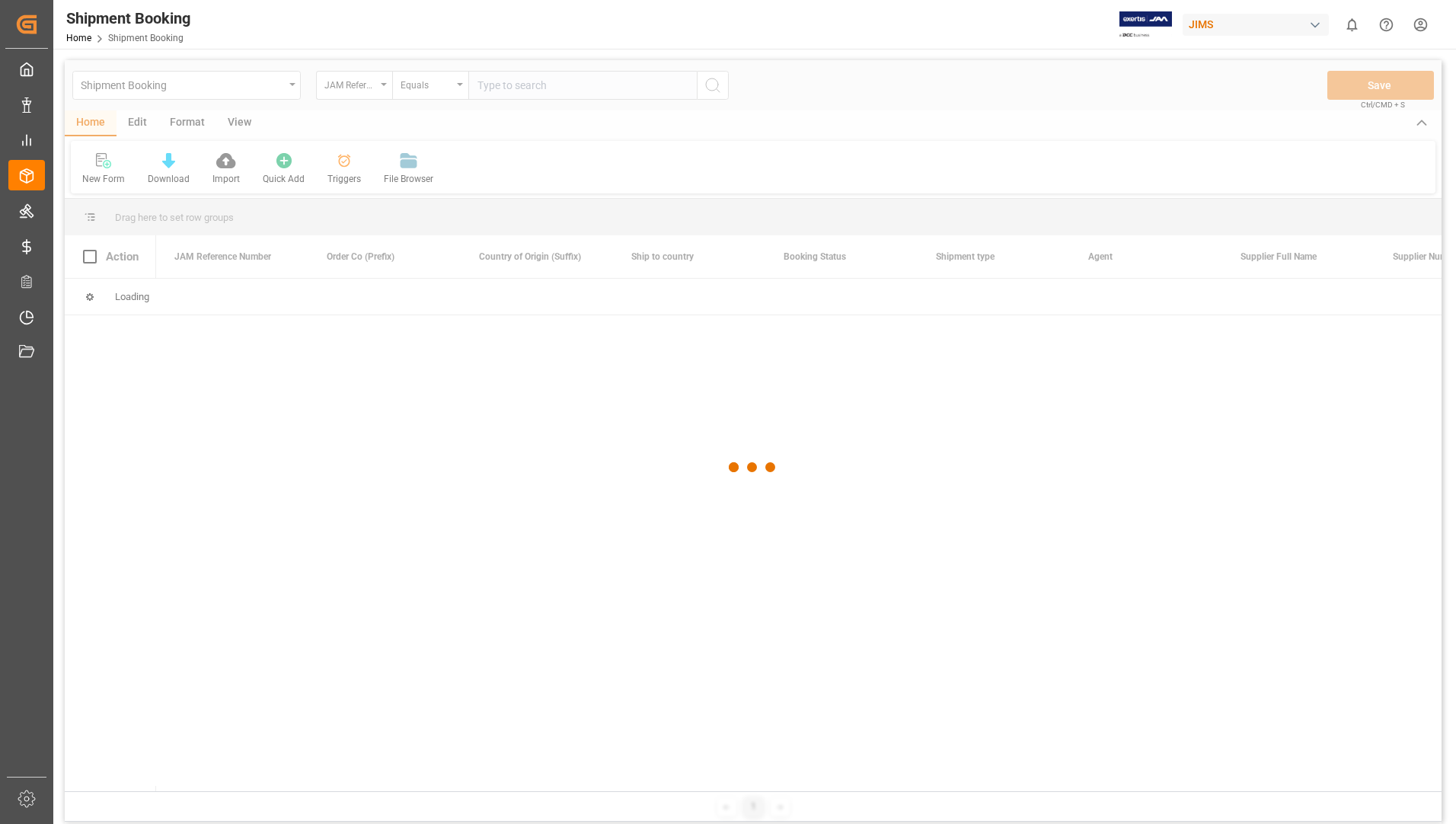
click at [591, 87] on div at bounding box center [753, 467] width 1377 height 815
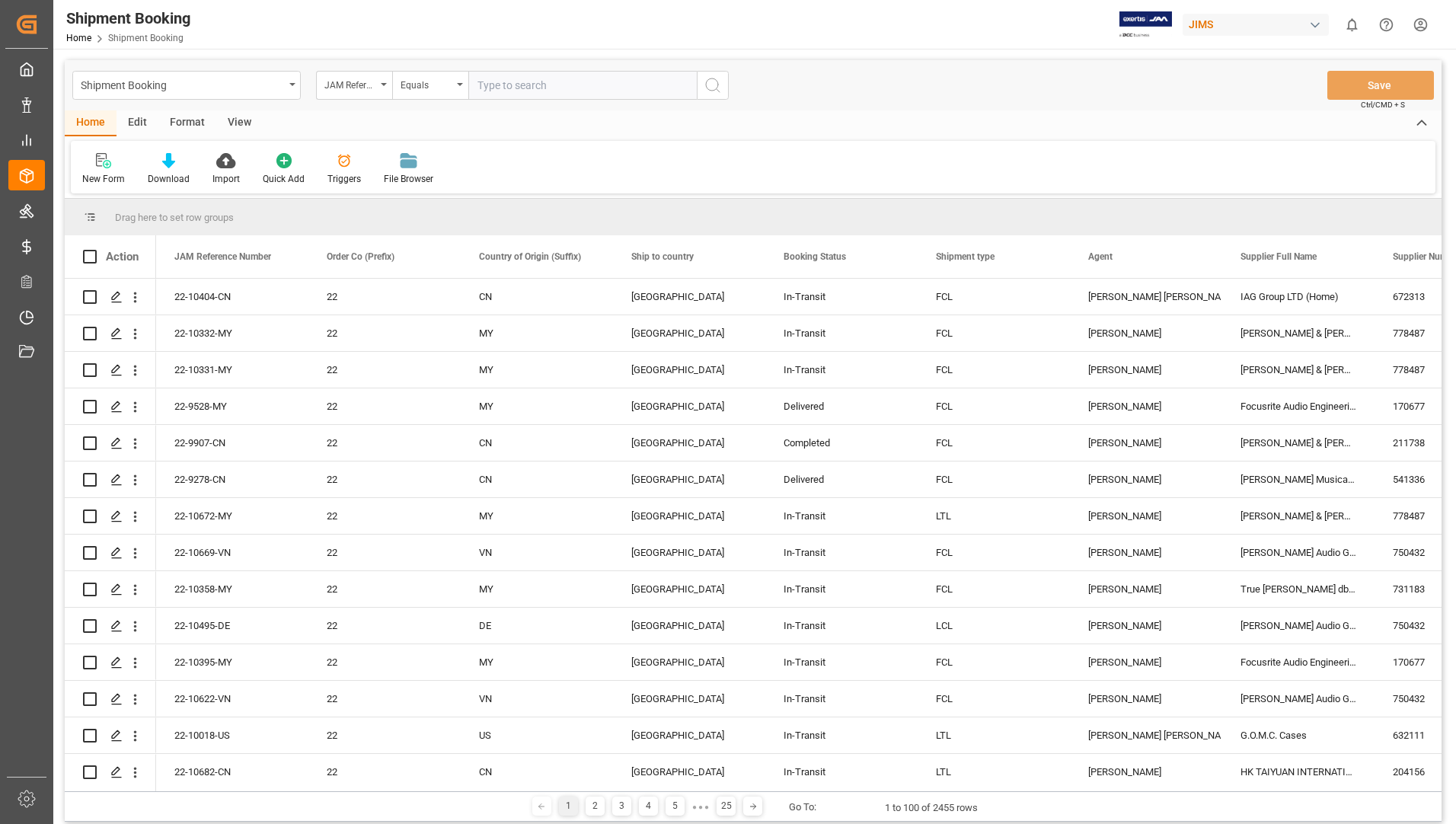
click at [592, 86] on input "text" at bounding box center [583, 86] width 228 height 29
type input "22-10774-us"
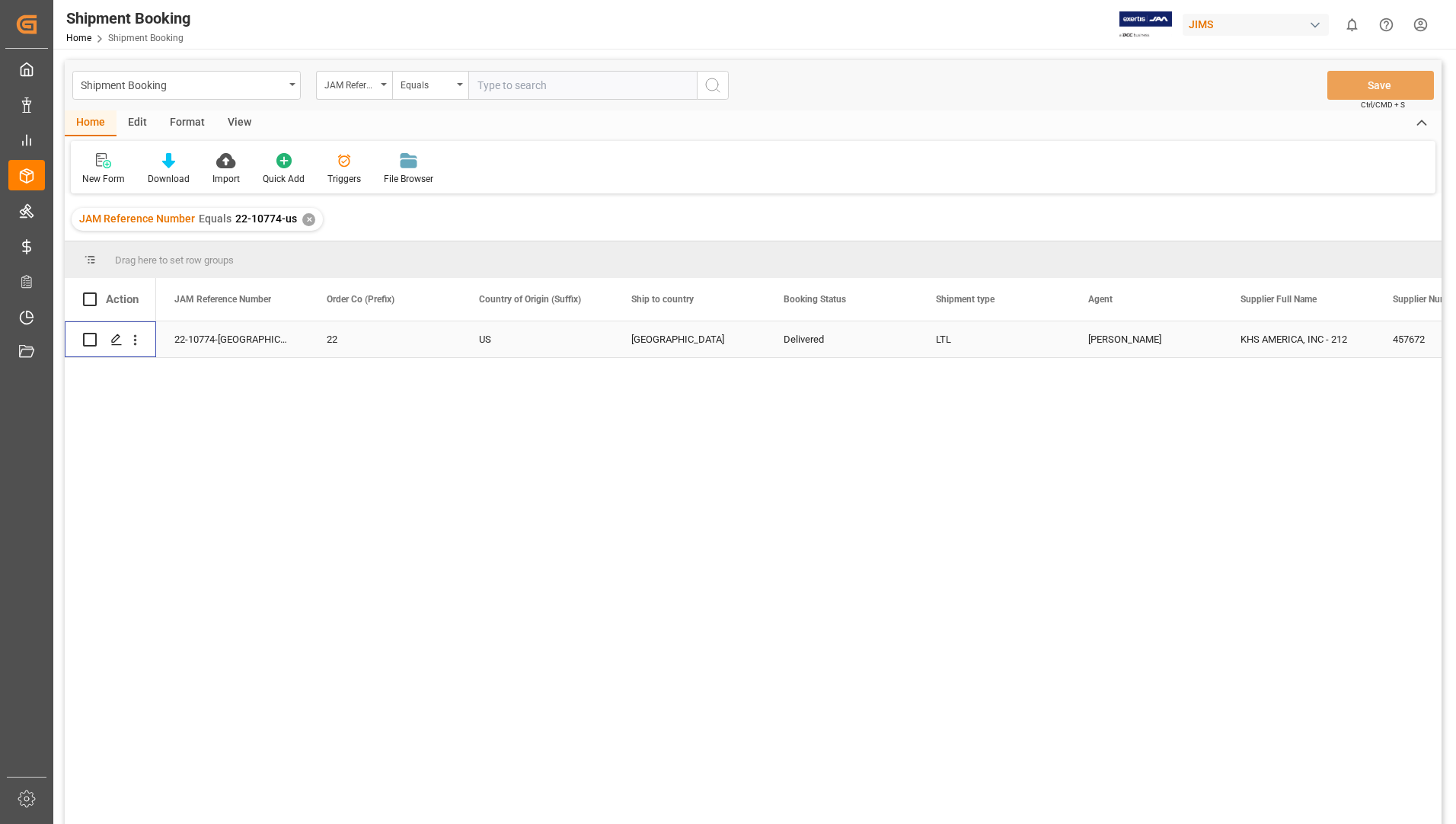
click at [89, 343] on input "Press Space to toggle row selection (unchecked)" at bounding box center [90, 340] width 14 height 14
checkbox input "true"
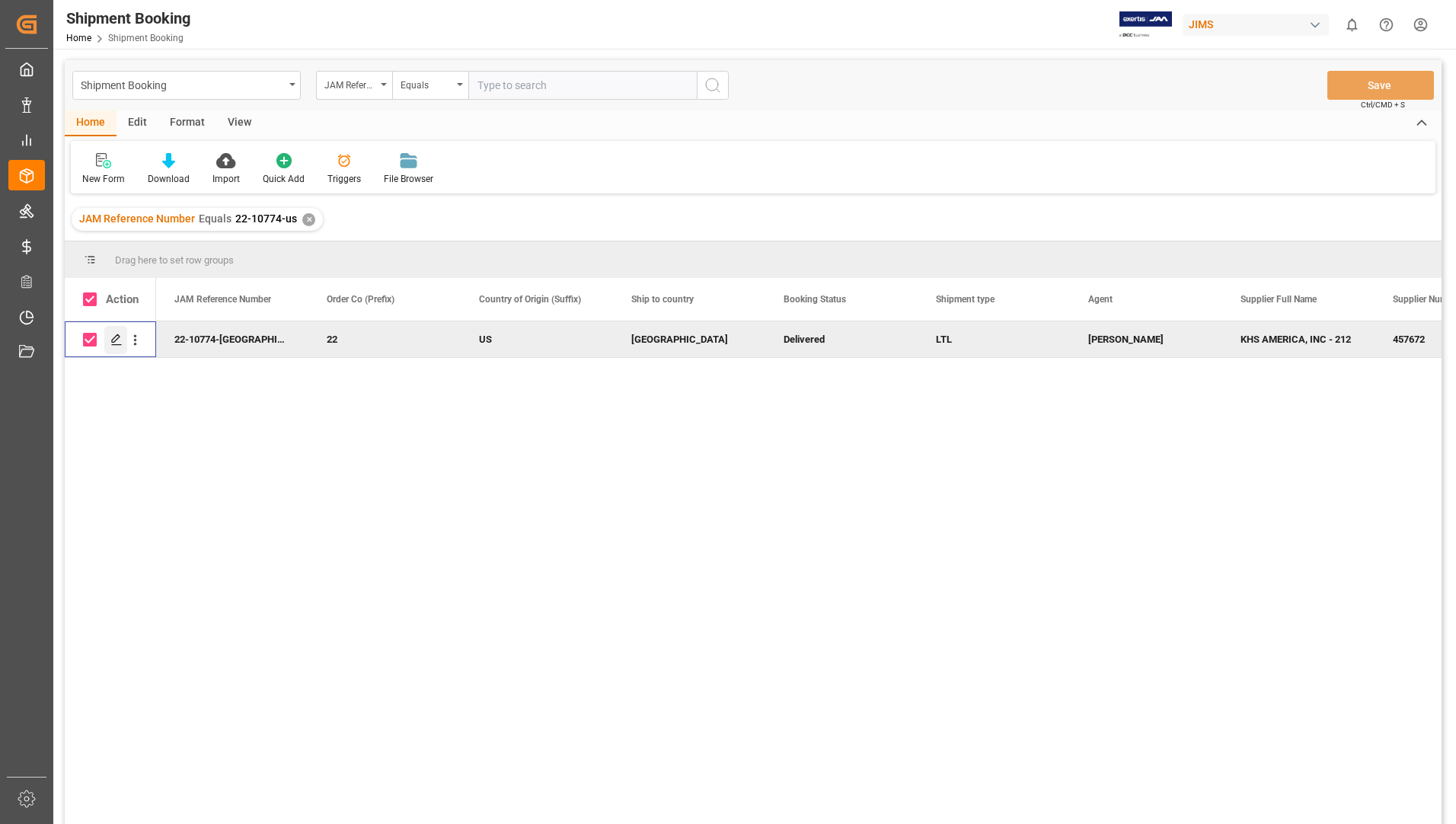
click at [110, 340] on icon "Press SPACE to deselect this row." at bounding box center [116, 340] width 12 height 12
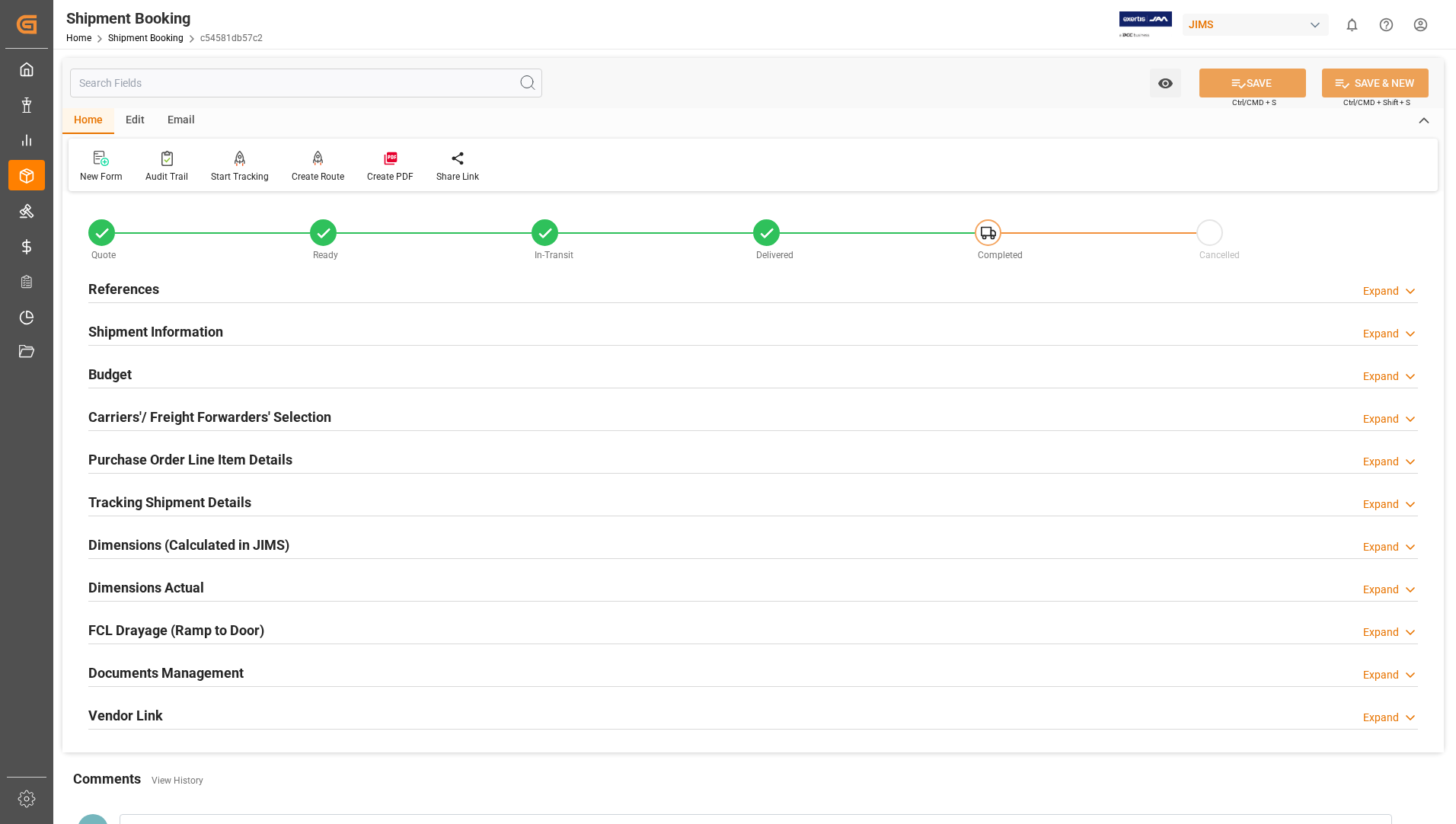
click at [162, 498] on h2 "Tracking Shipment Details" at bounding box center [170, 502] width 163 height 21
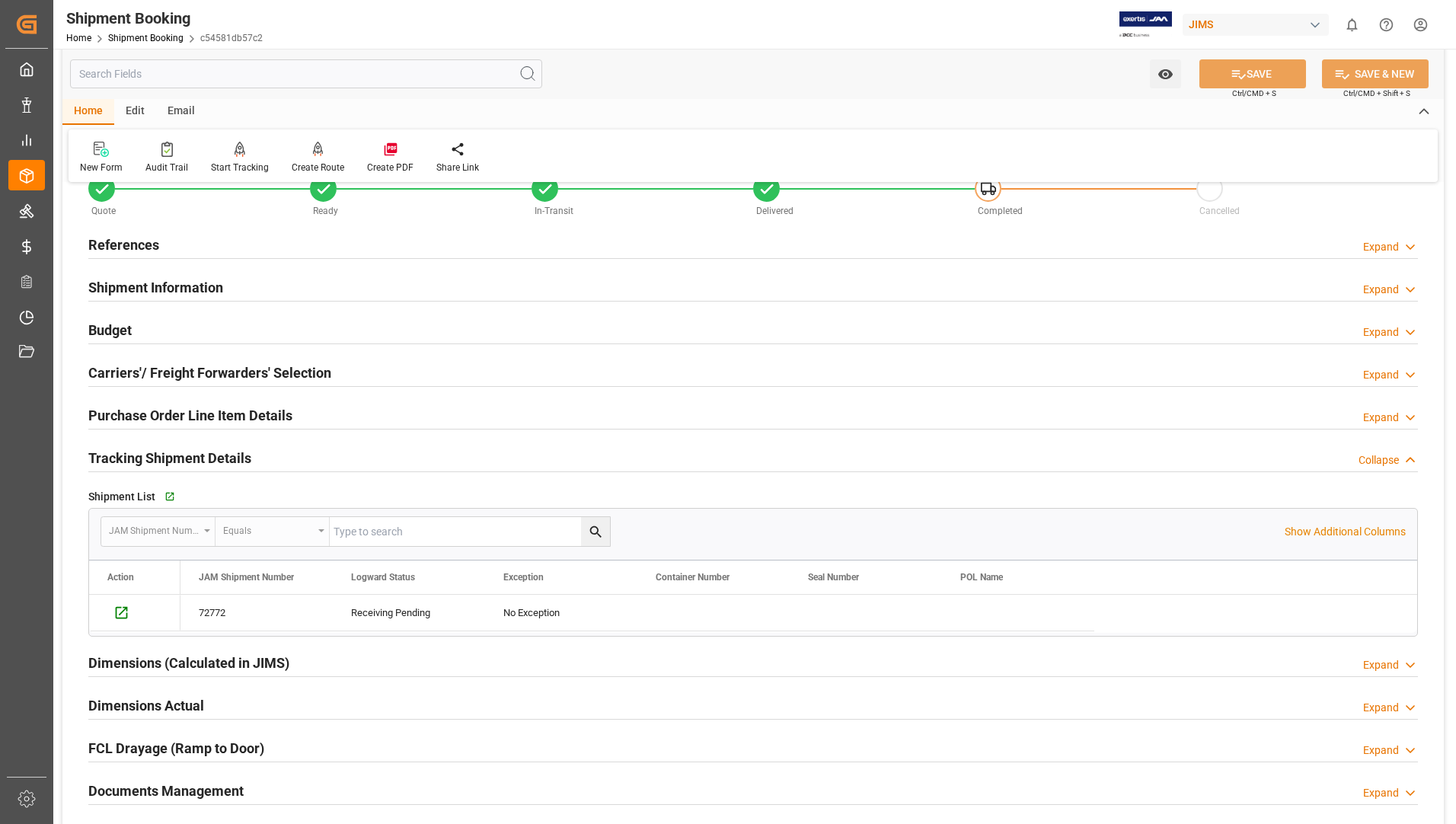
scroll to position [76, 0]
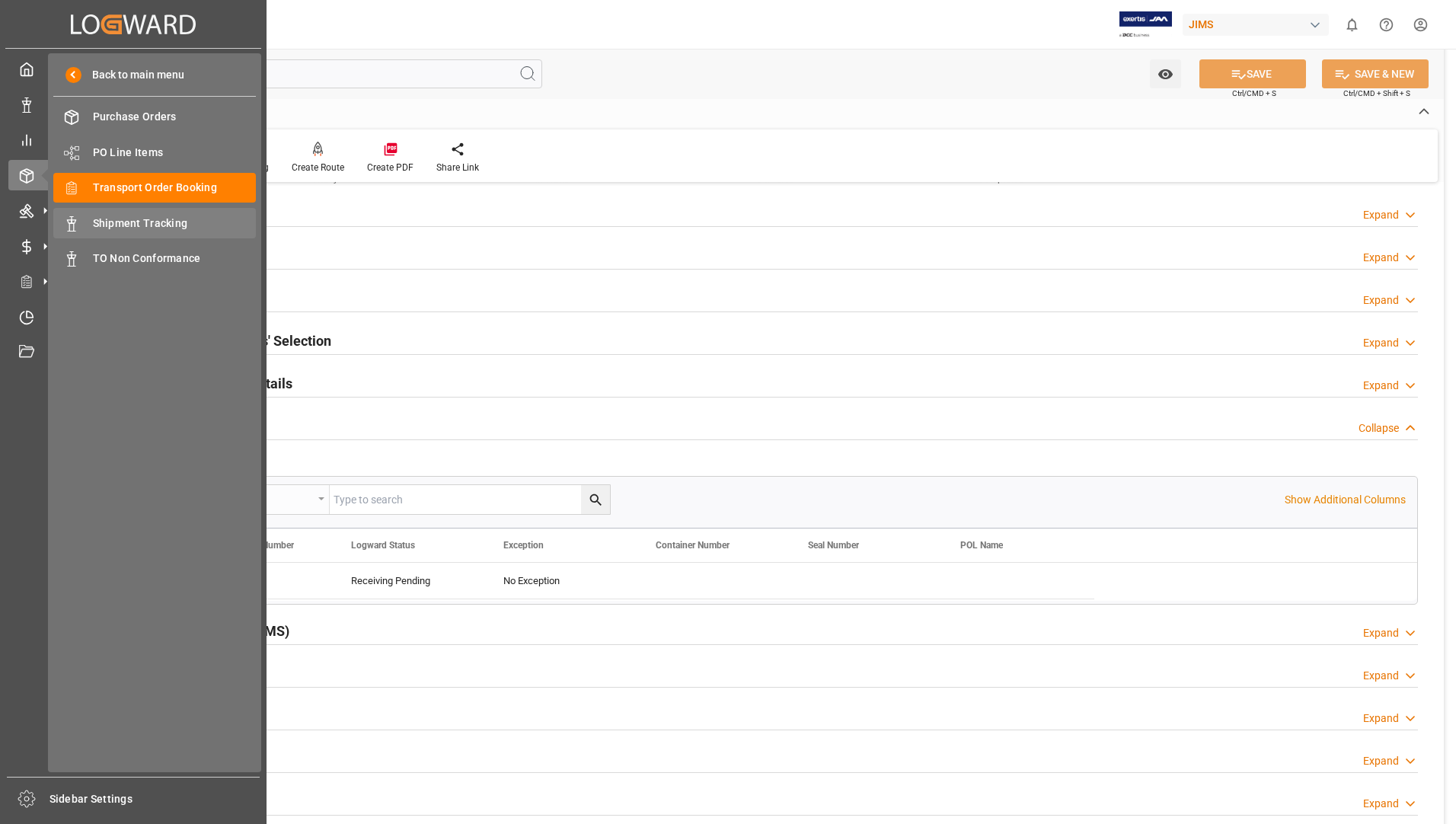
click at [170, 225] on span "Shipment Tracking" at bounding box center [175, 224] width 163 height 16
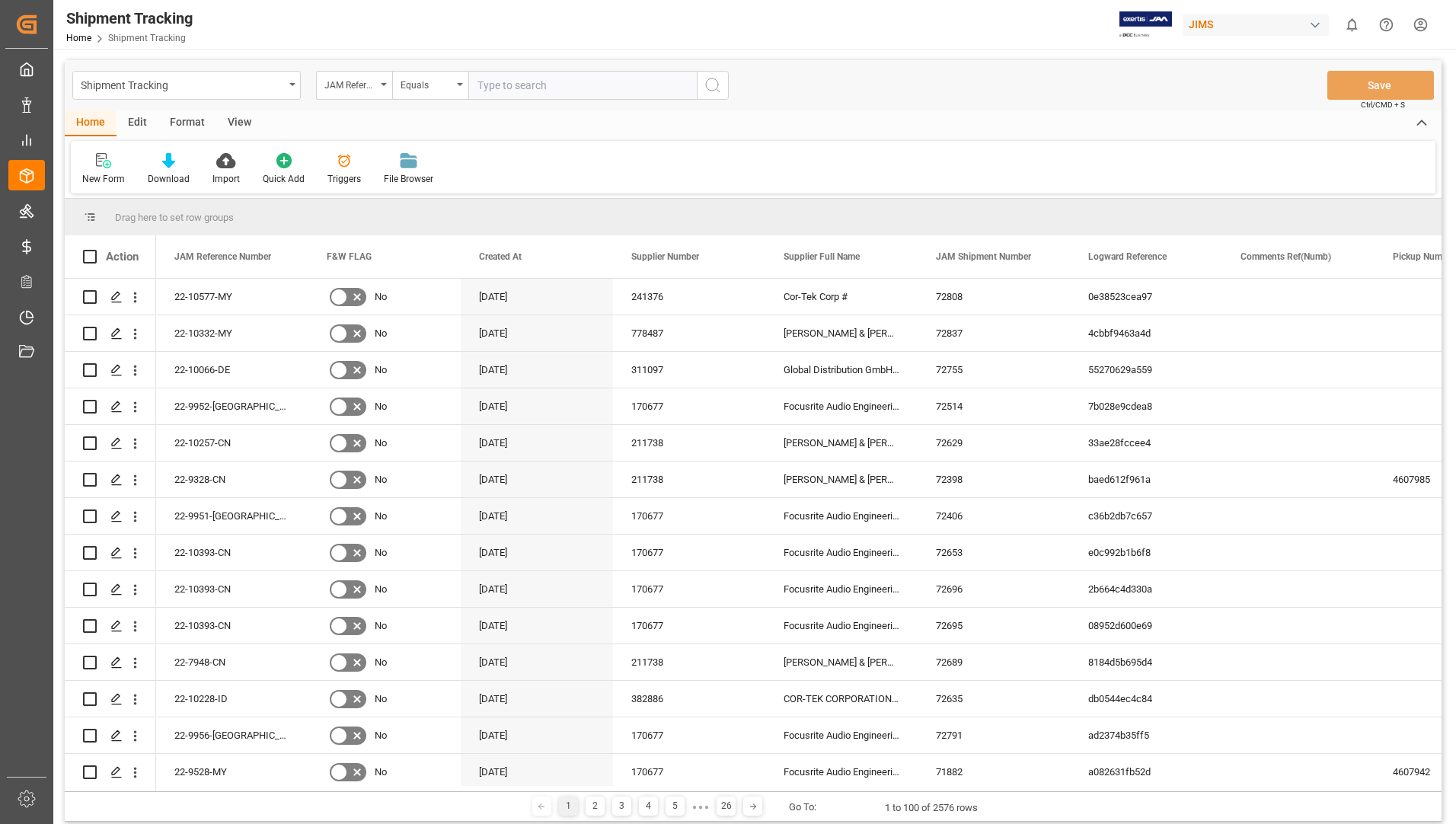
click at [523, 86] on input "text" at bounding box center [583, 86] width 228 height 29
type input "22-9843-it"
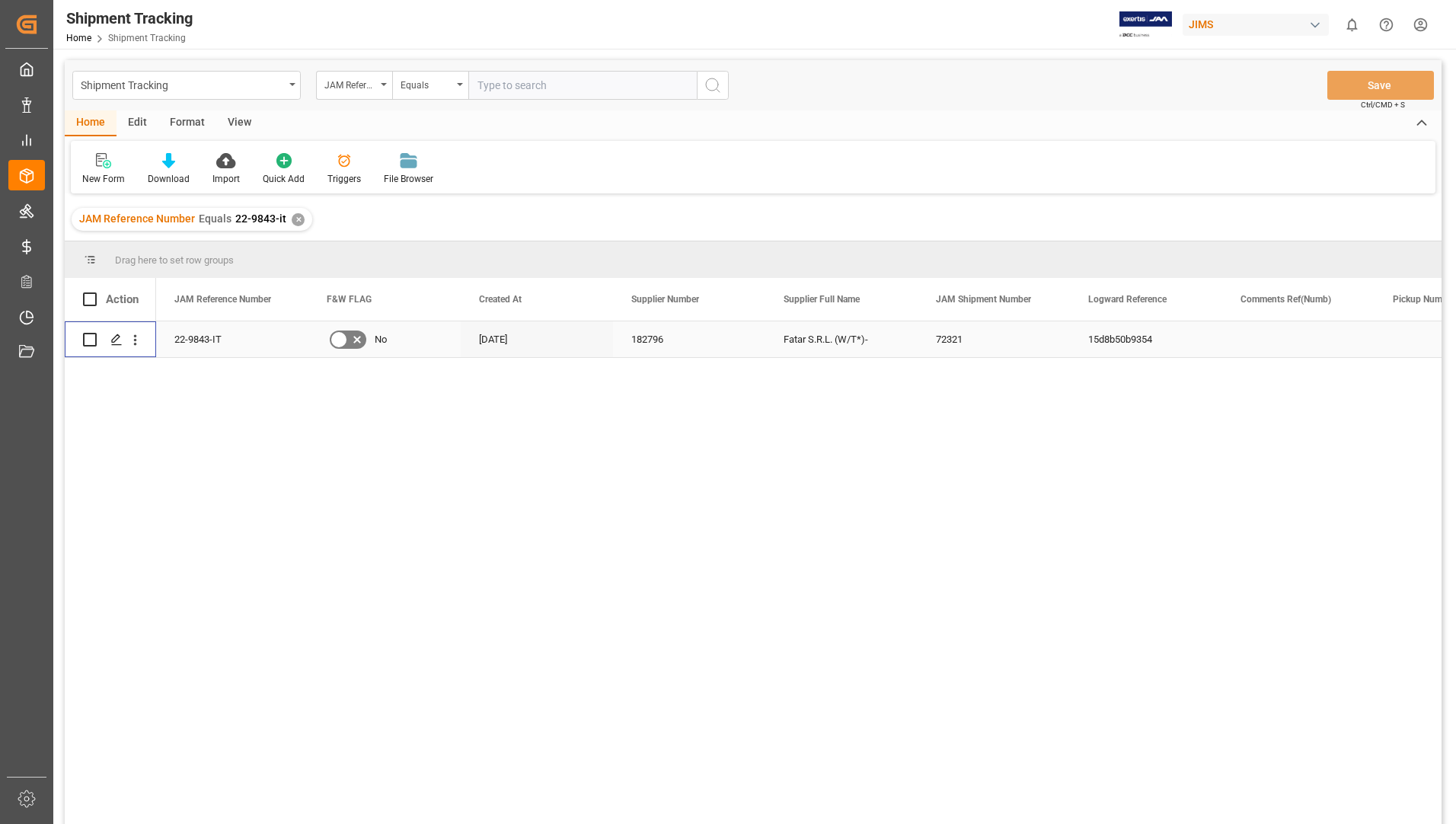
click at [92, 343] on input "Press Space to toggle row selection (unchecked)" at bounding box center [90, 340] width 14 height 14
checkbox input "true"
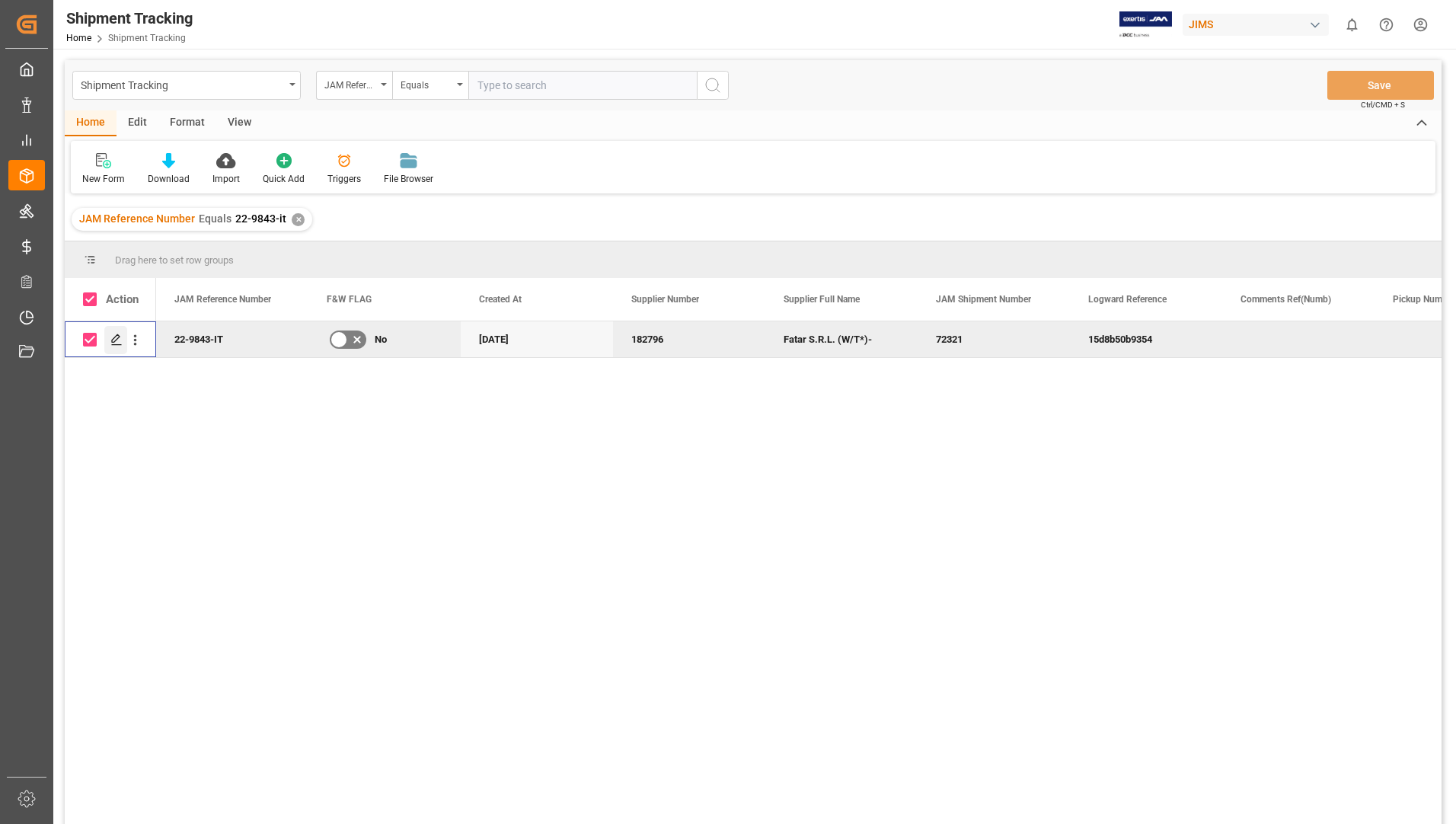
click at [111, 339] on icon "Press SPACE to deselect this row." at bounding box center [116, 340] width 12 height 12
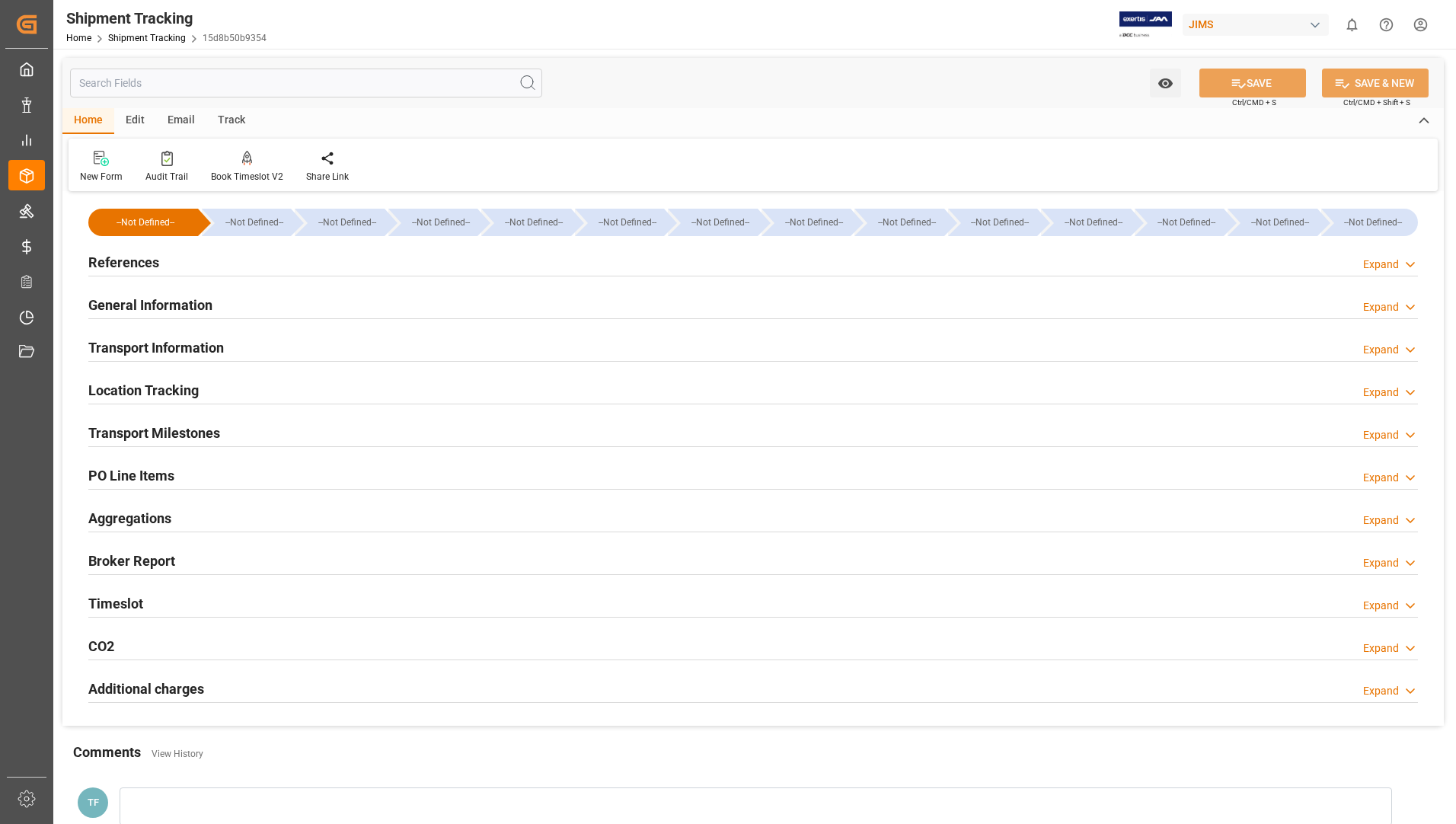
click at [199, 304] on h2 "General Information" at bounding box center [150, 304] width 124 height 21
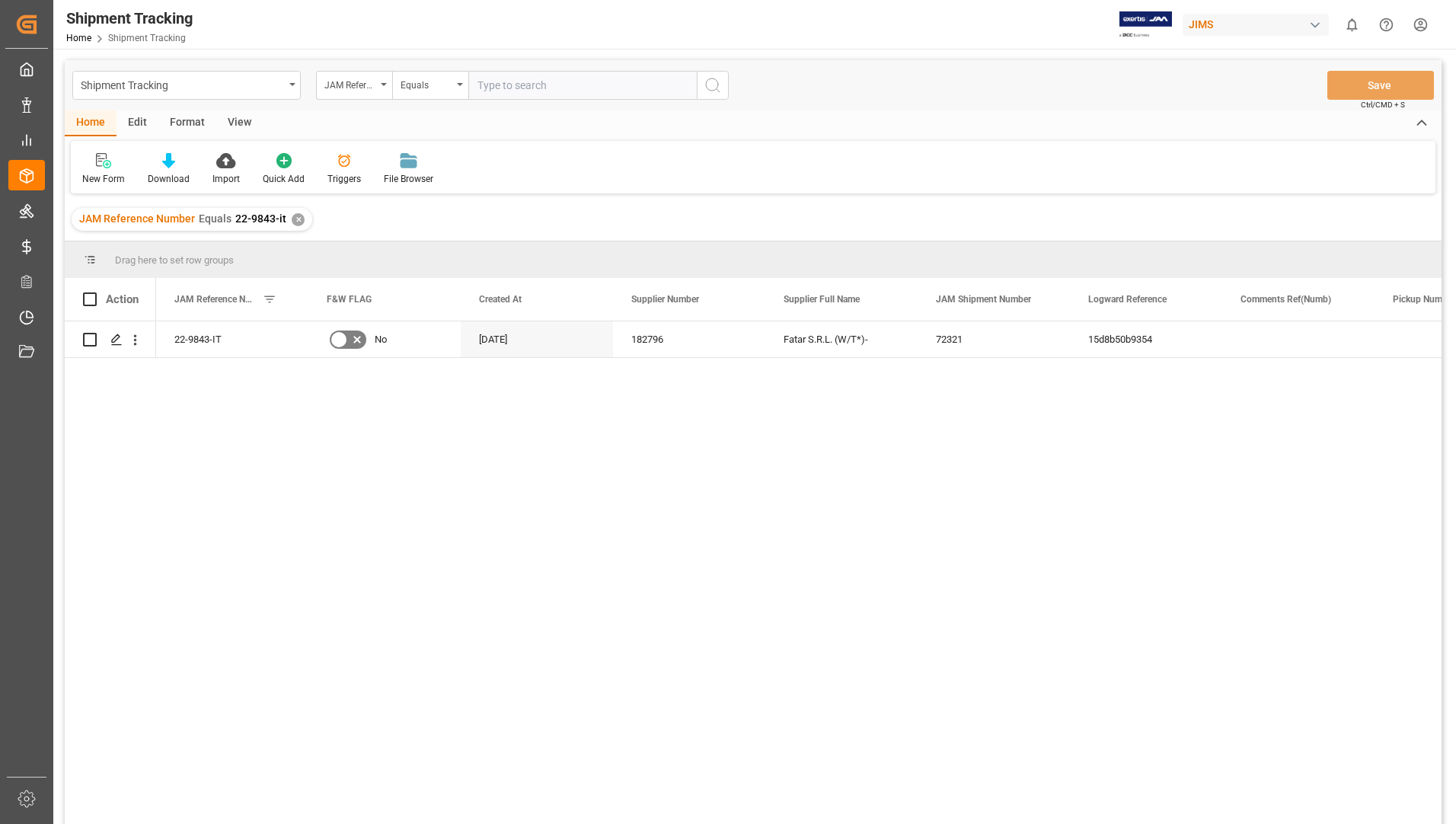
click at [297, 216] on div "✕" at bounding box center [298, 220] width 13 height 13
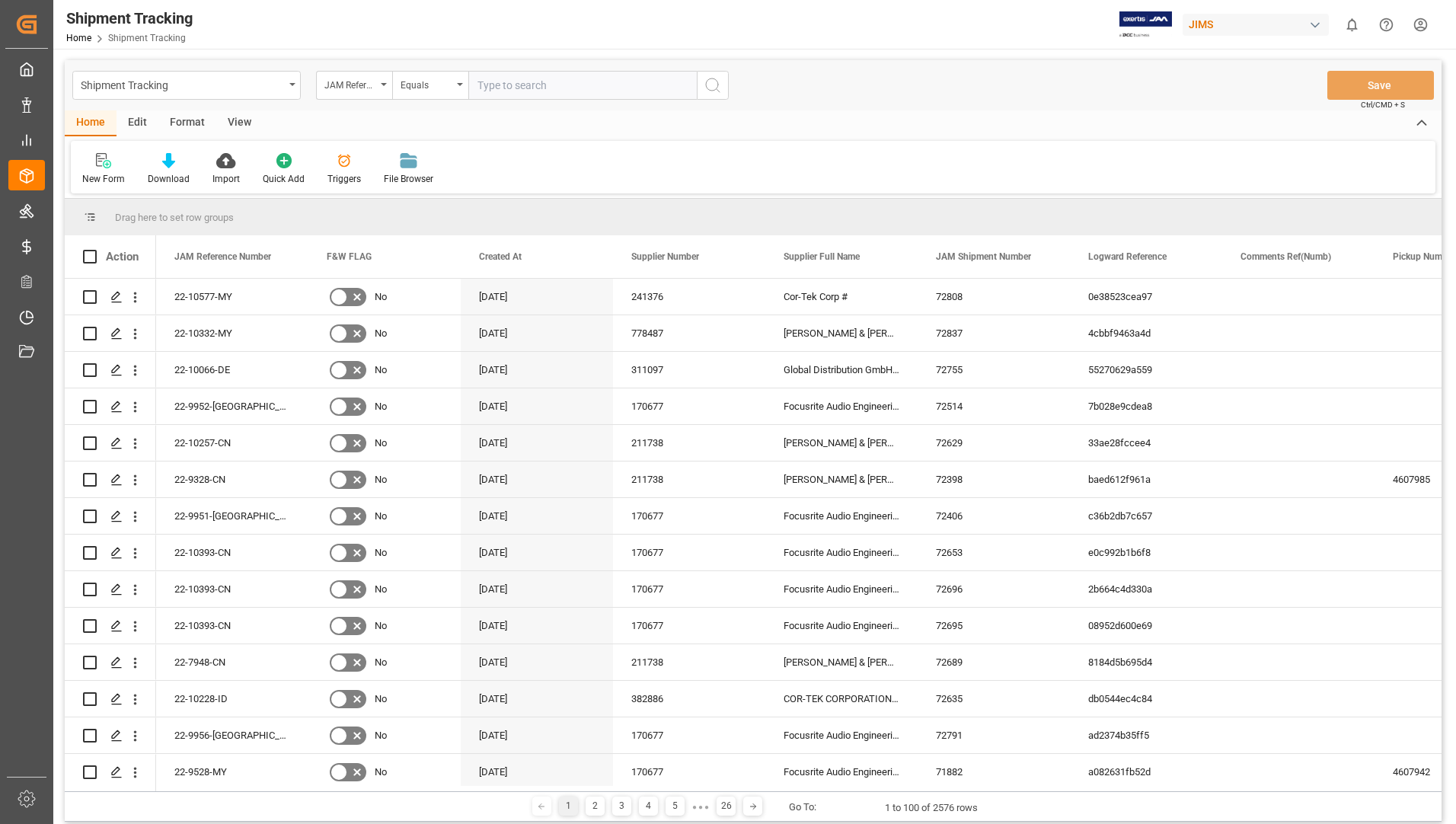
click at [518, 83] on input "text" at bounding box center [583, 86] width 228 height 29
type input "22-10305-it"
click at [720, 79] on icon "search button" at bounding box center [713, 86] width 18 height 18
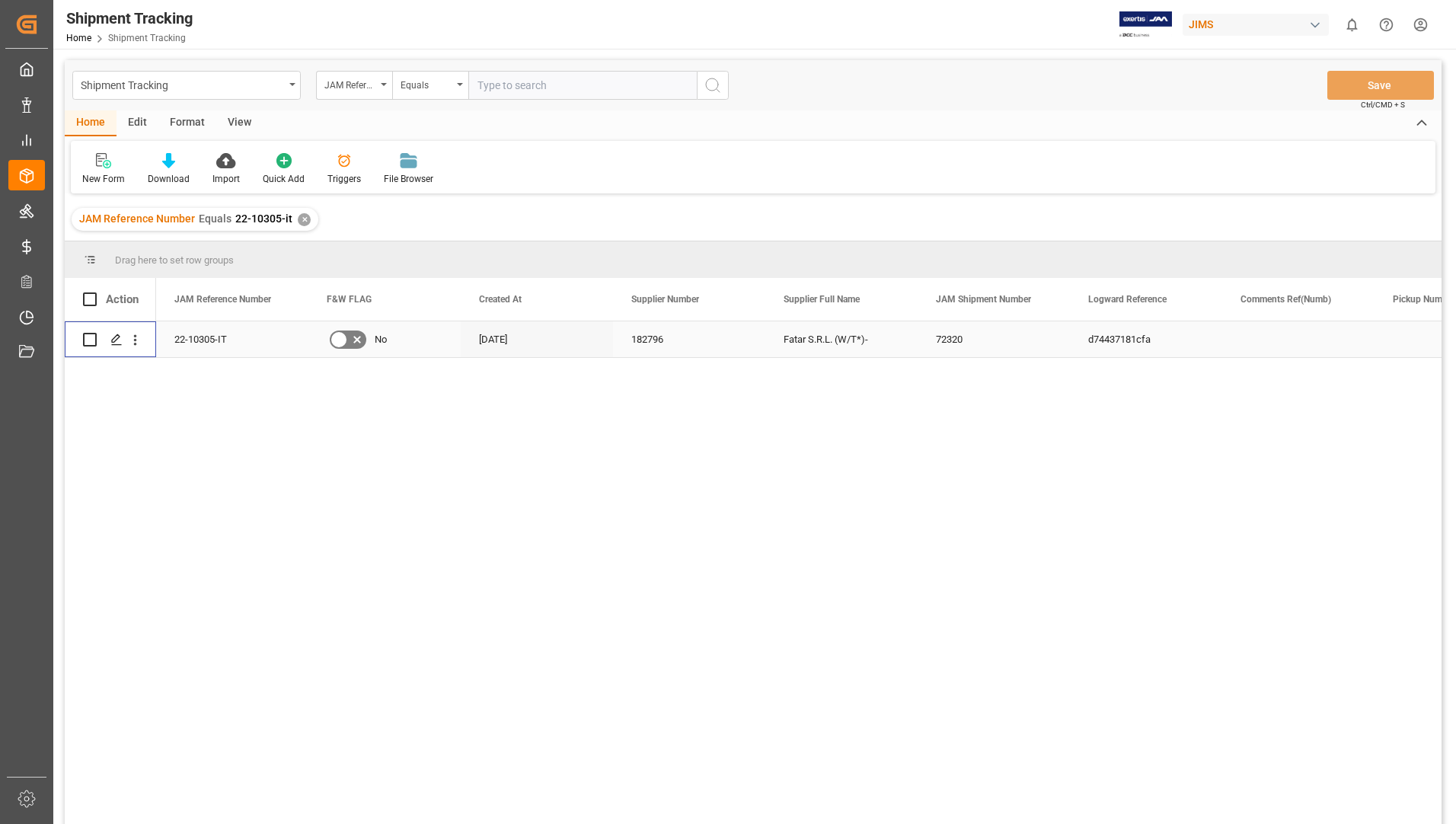
click at [88, 338] on input "Press Space to toggle row selection (unchecked)" at bounding box center [90, 340] width 14 height 14
checkbox input "true"
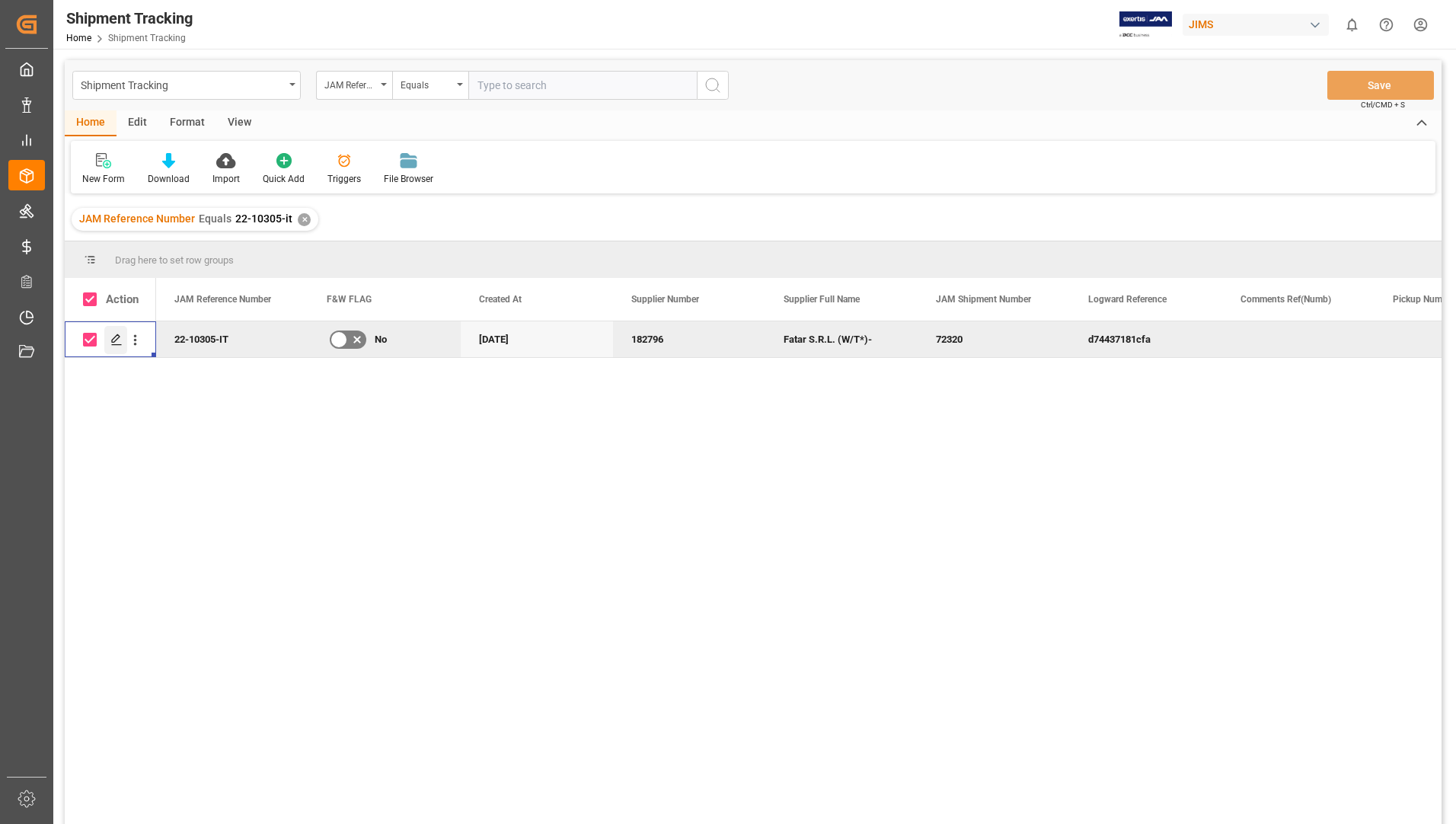
click at [113, 340] on polygon "Press SPACE to deselect this row." at bounding box center [116, 339] width 8 height 8
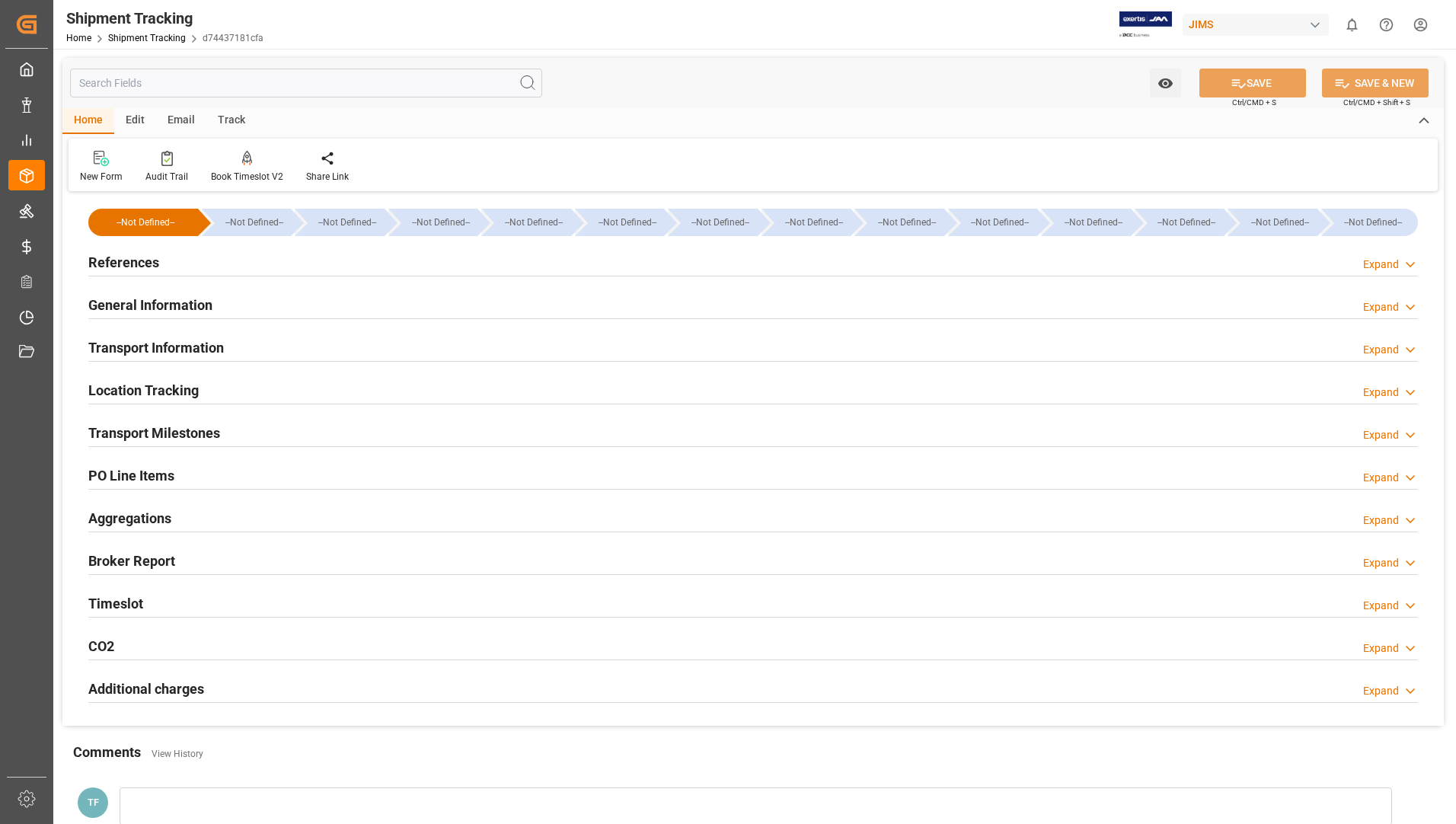
click at [150, 298] on h2 "General Information" at bounding box center [150, 304] width 124 height 21
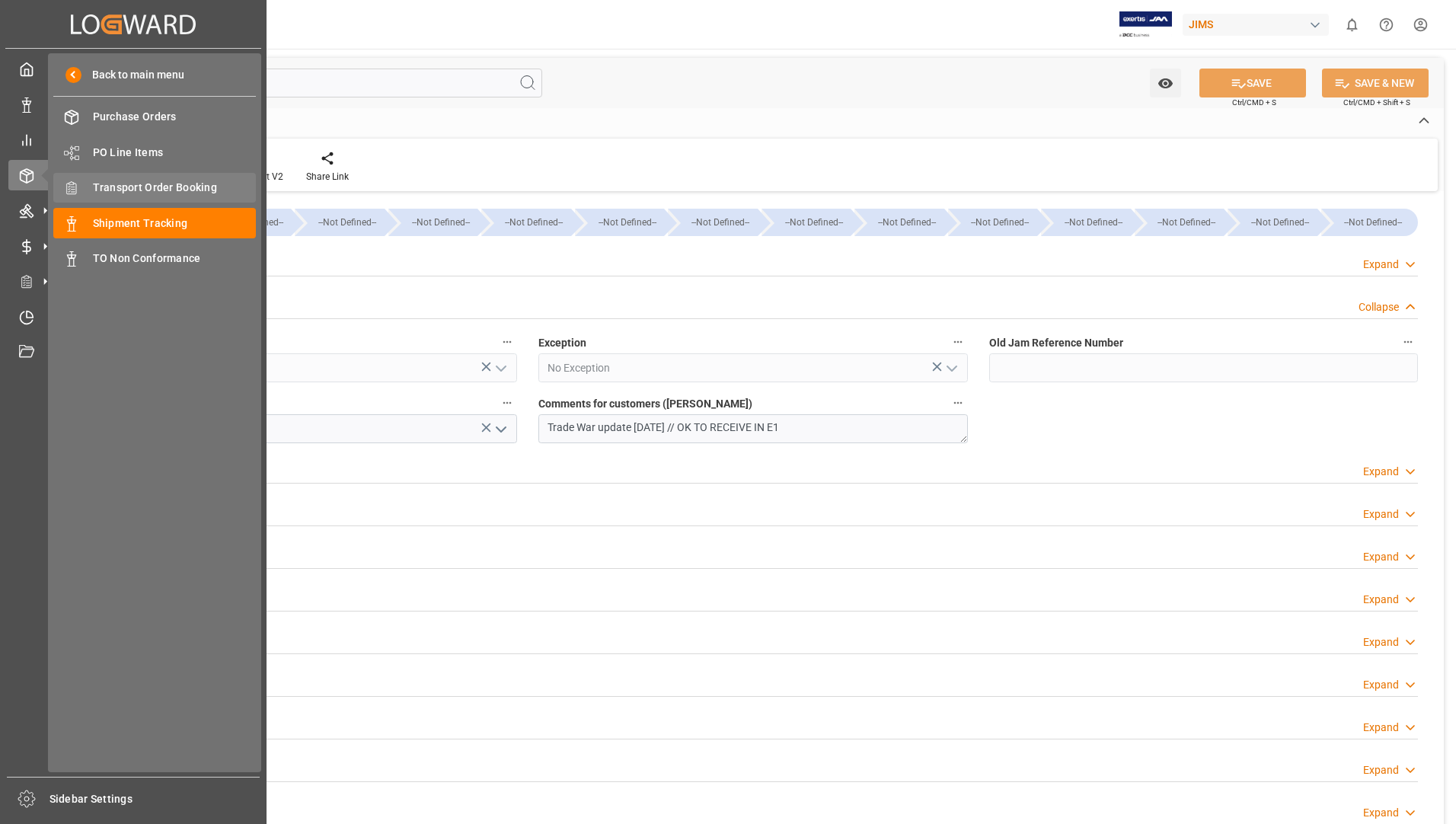
click at [187, 174] on div "Transport Order Booking Transport Order Booking" at bounding box center [154, 187] width 203 height 30
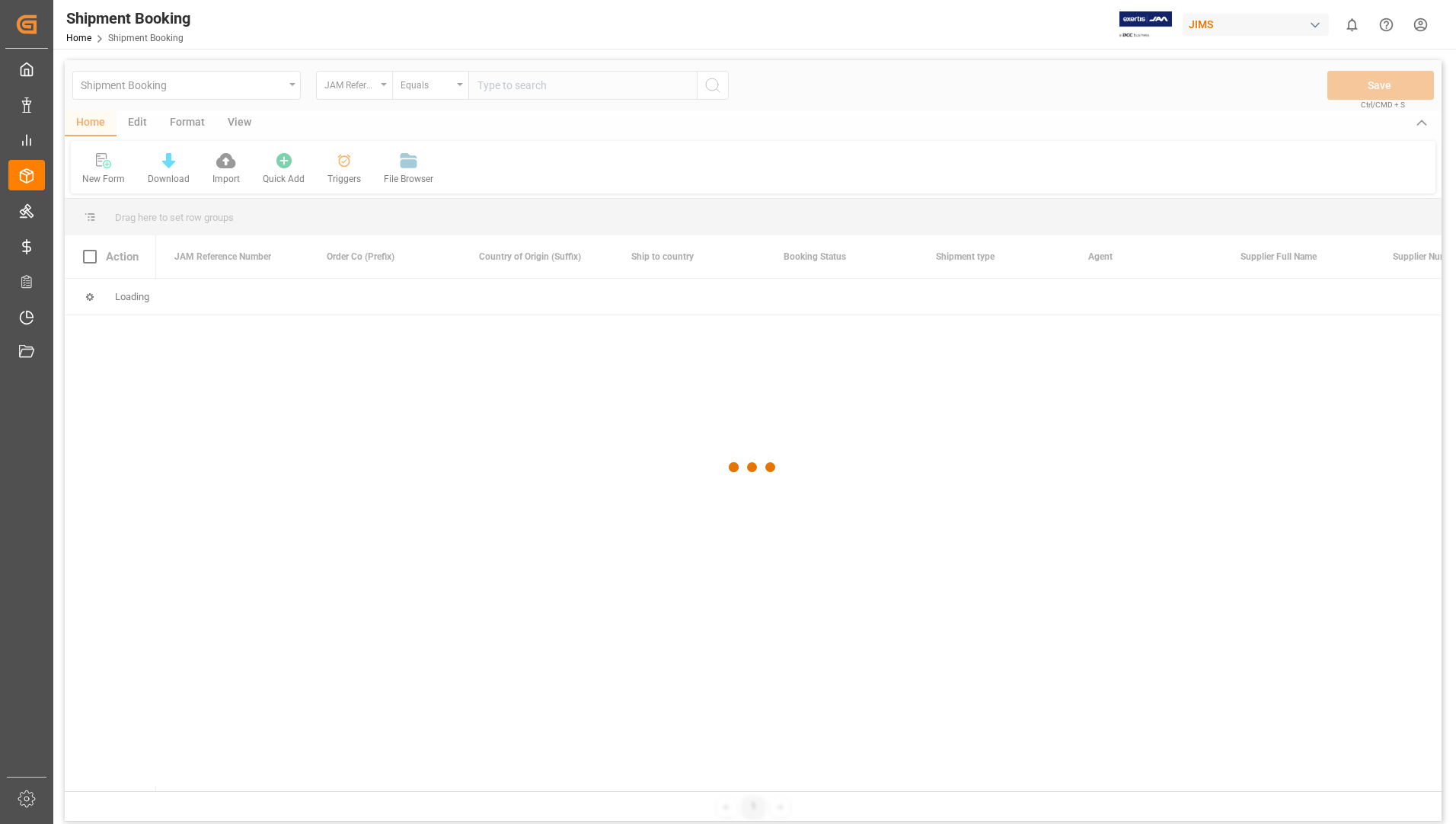
click at [513, 80] on div at bounding box center [753, 467] width 1377 height 815
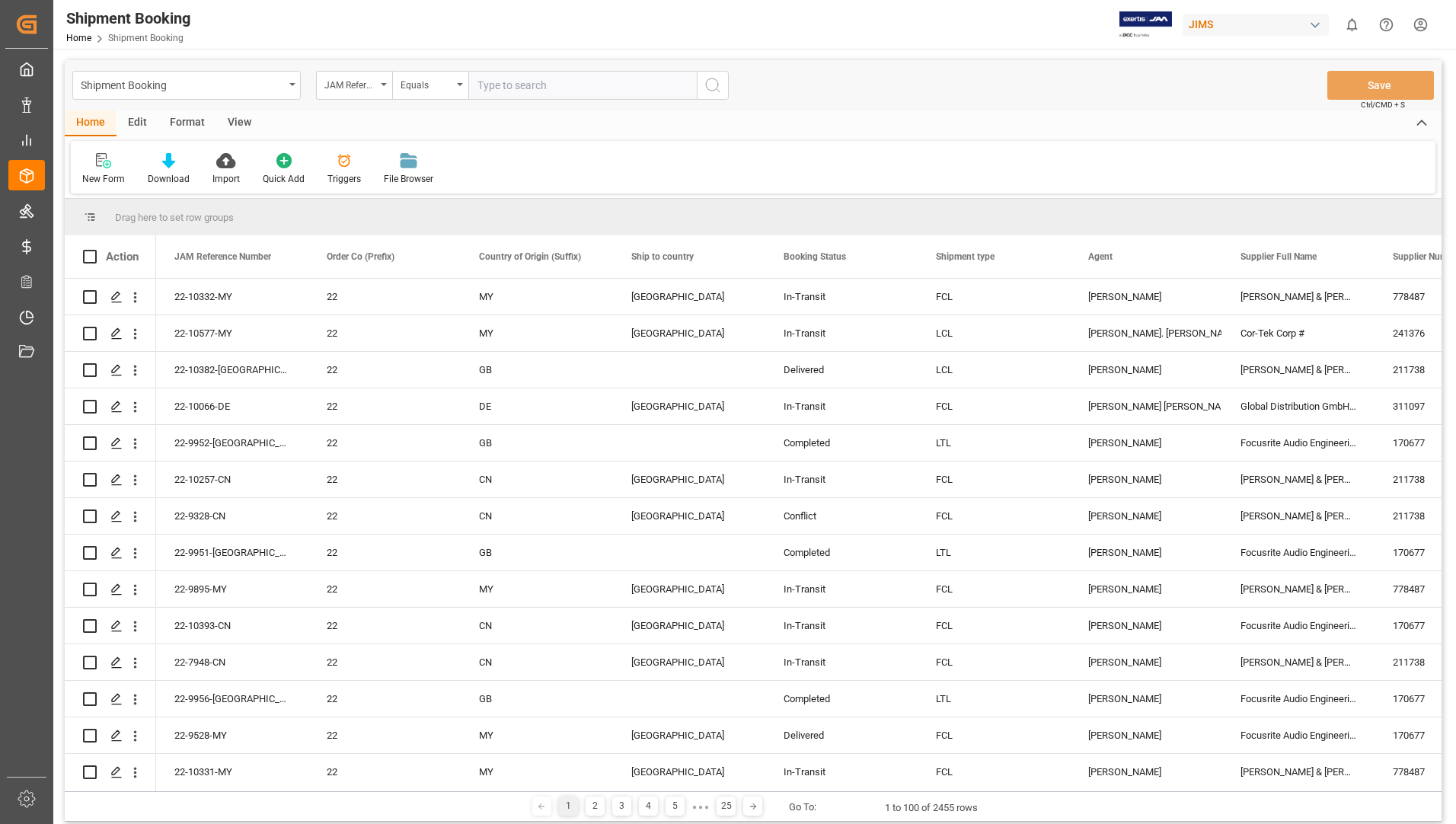
drag, startPoint x: 514, startPoint y: 81, endPoint x: 792, endPoint y: 196, distance: 300.8
click at [515, 80] on input "text" at bounding box center [583, 86] width 228 height 29
type input "22-9278-cn"
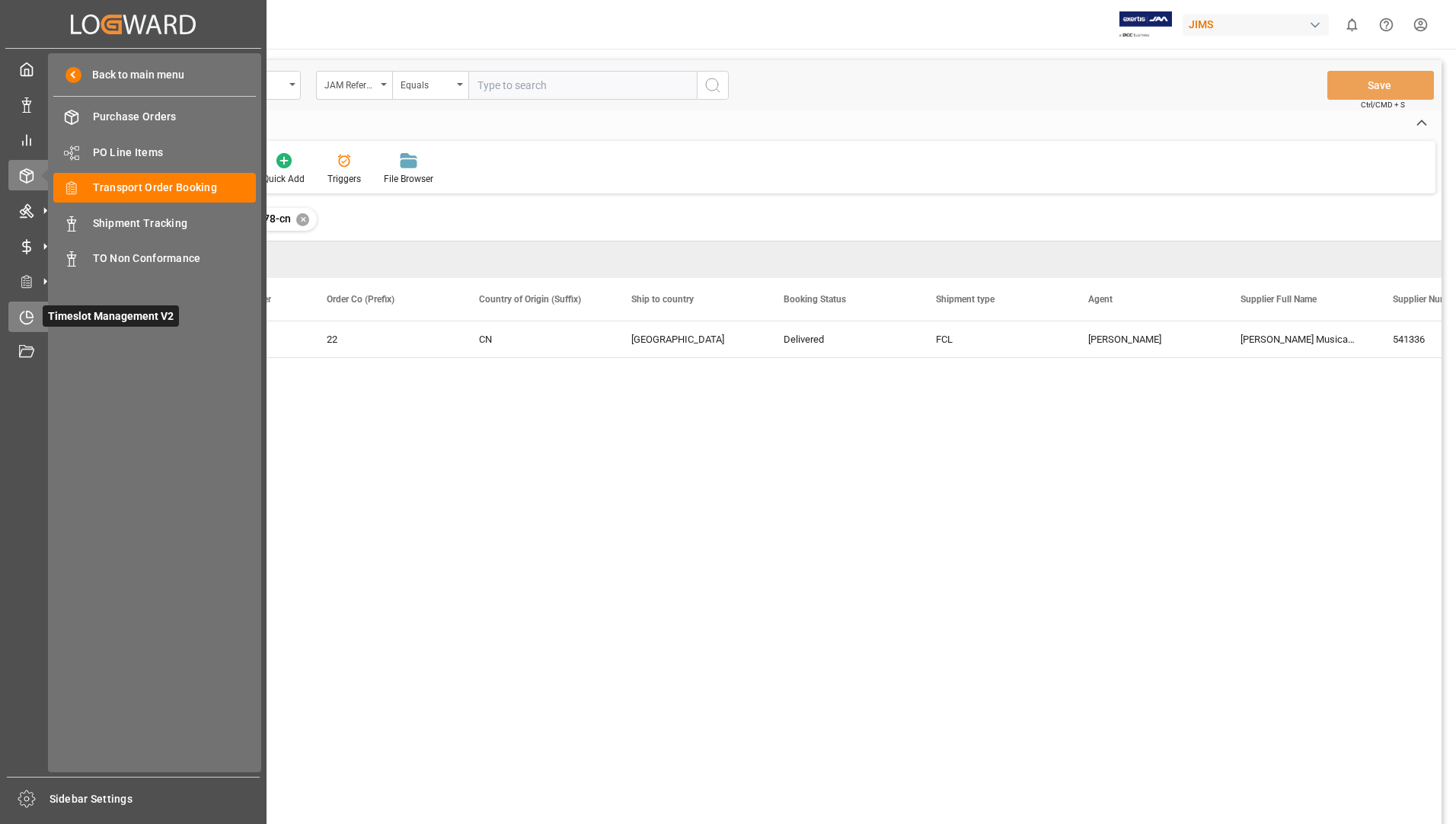
click at [72, 315] on span "Timeslot Management V2" at bounding box center [110, 316] width 136 height 22
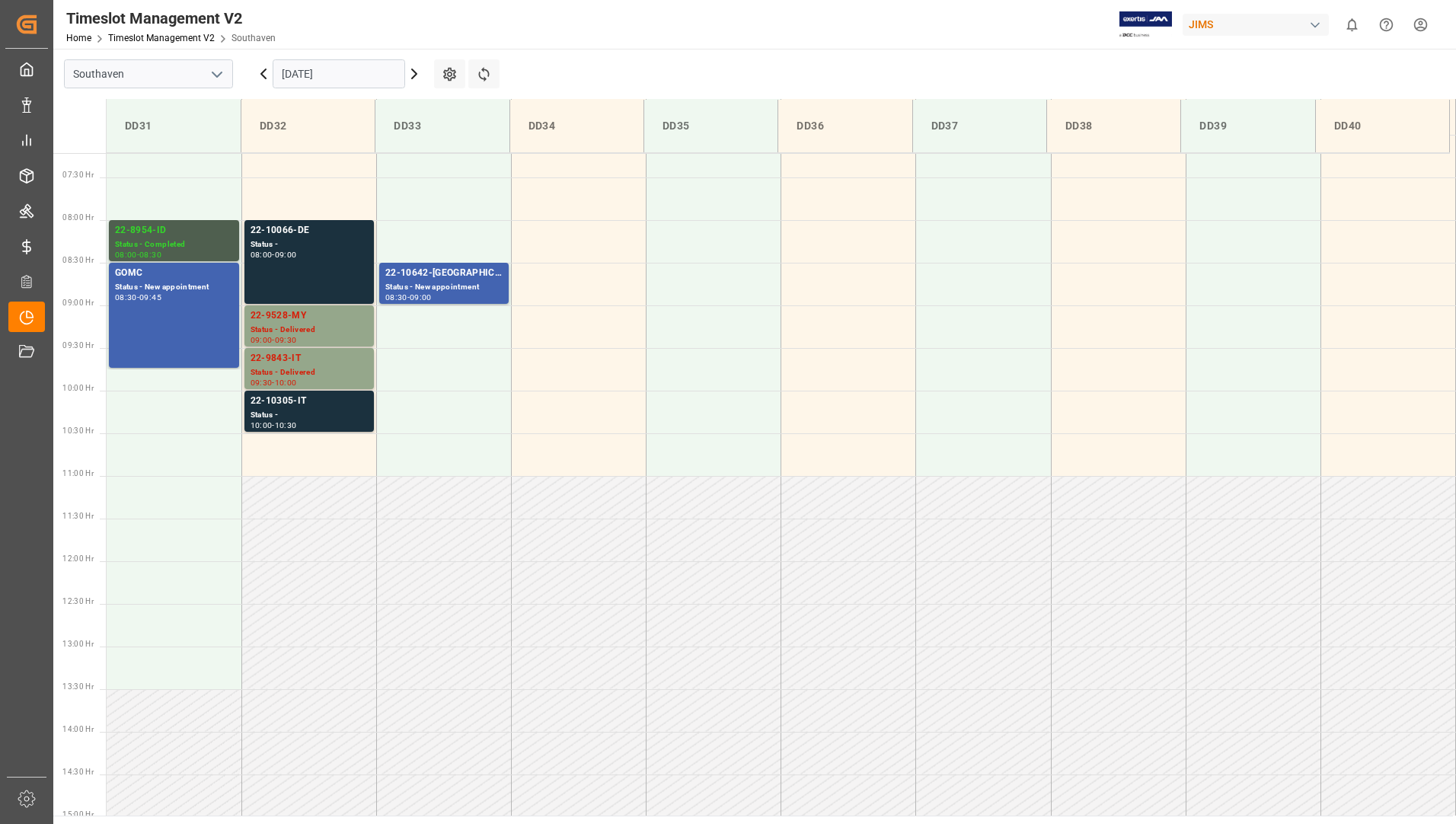
scroll to position [453, 0]
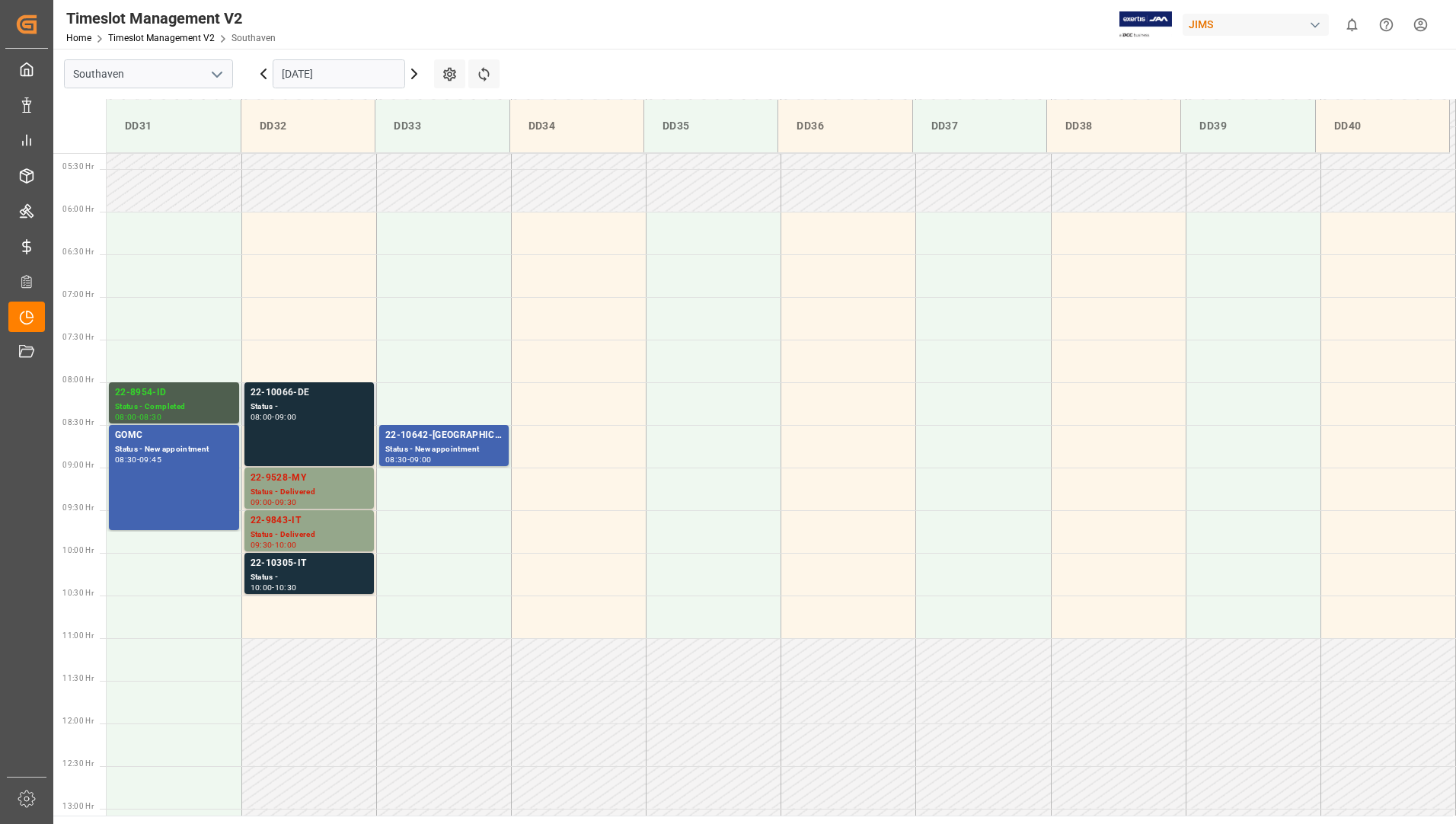
click at [295, 411] on div "Status -" at bounding box center [309, 407] width 117 height 13
click at [290, 492] on div "Status - Delivered" at bounding box center [309, 492] width 117 height 13
click at [290, 577] on div "Status -" at bounding box center [309, 577] width 117 height 13
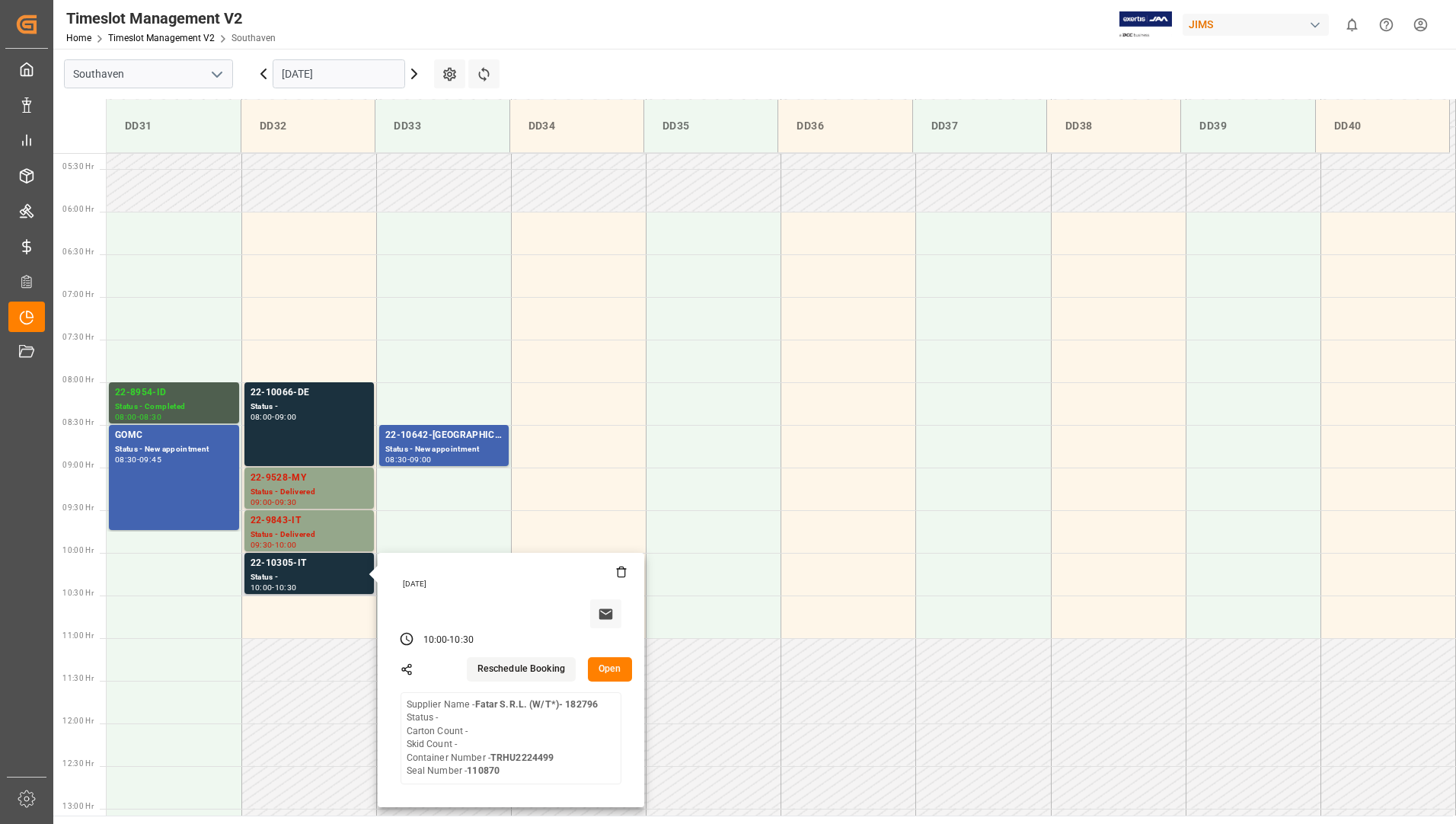
click at [608, 672] on button "Open" at bounding box center [610, 670] width 44 height 25
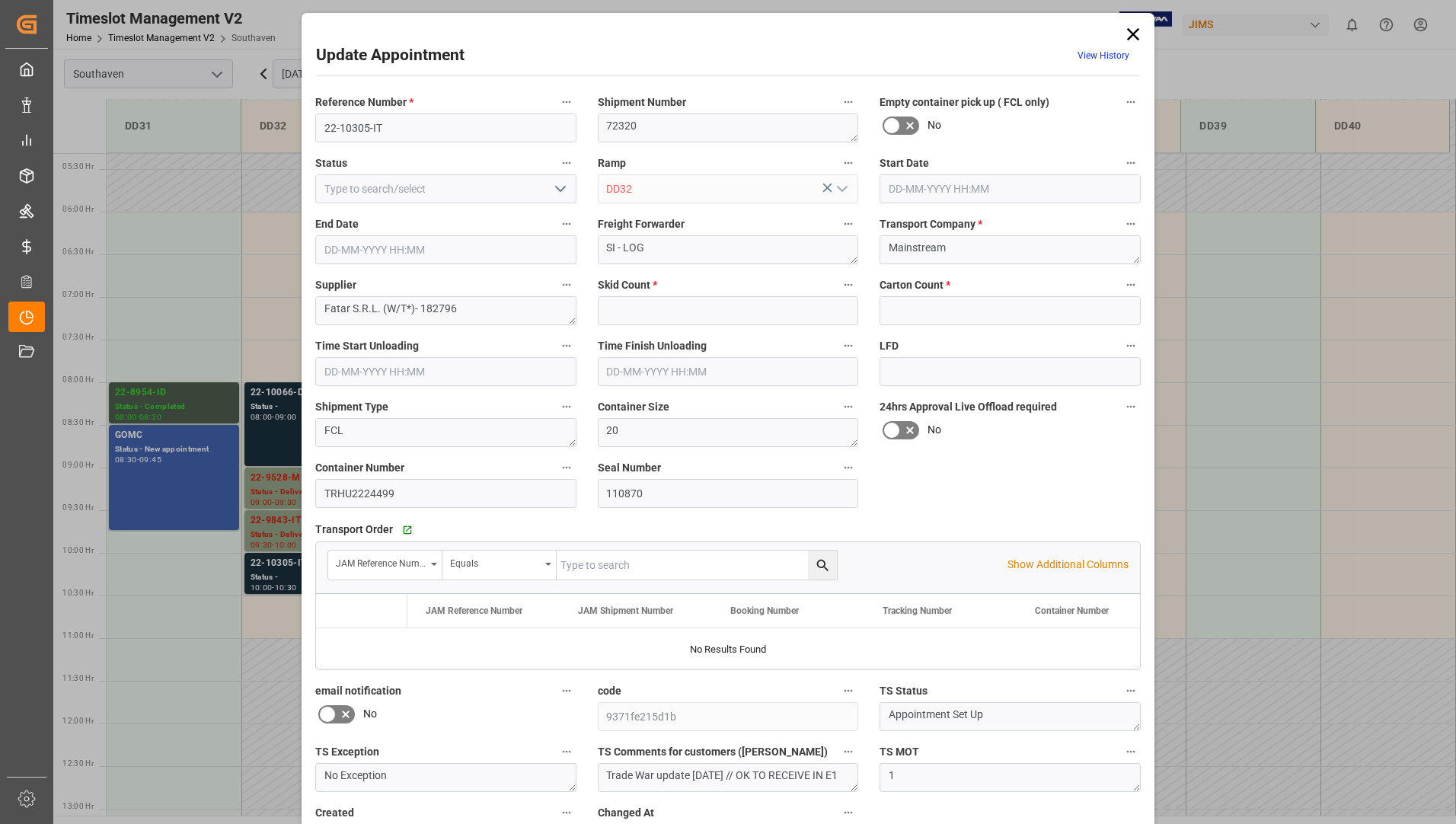
type input "0"
type input "[DATE] 10:00"
type input "[DATE] 10:30"
type input "[DATE] 15:18"
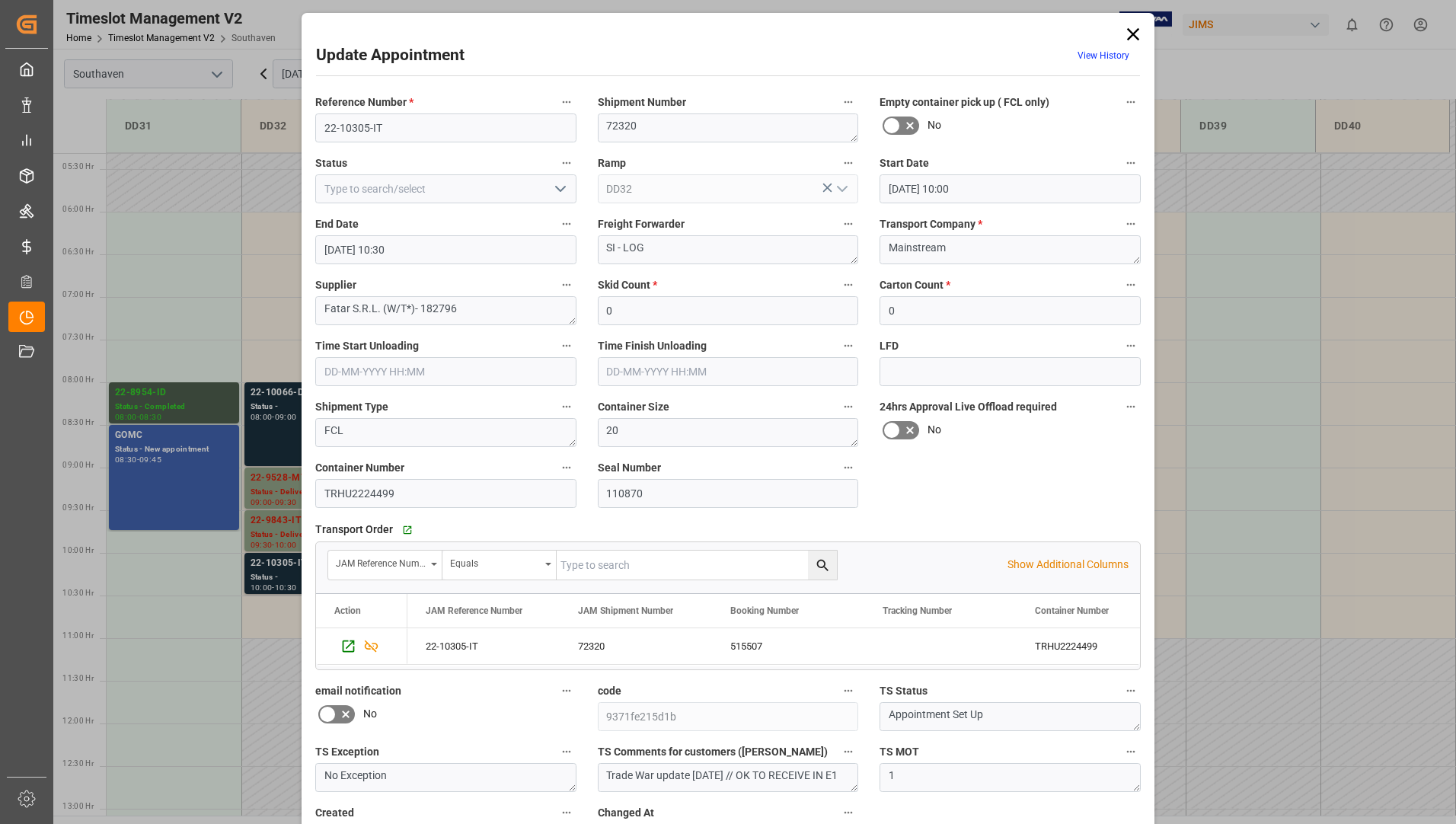
click at [1124, 35] on icon at bounding box center [1133, 35] width 22 height 22
